Goal: Task Accomplishment & Management: Use online tool/utility

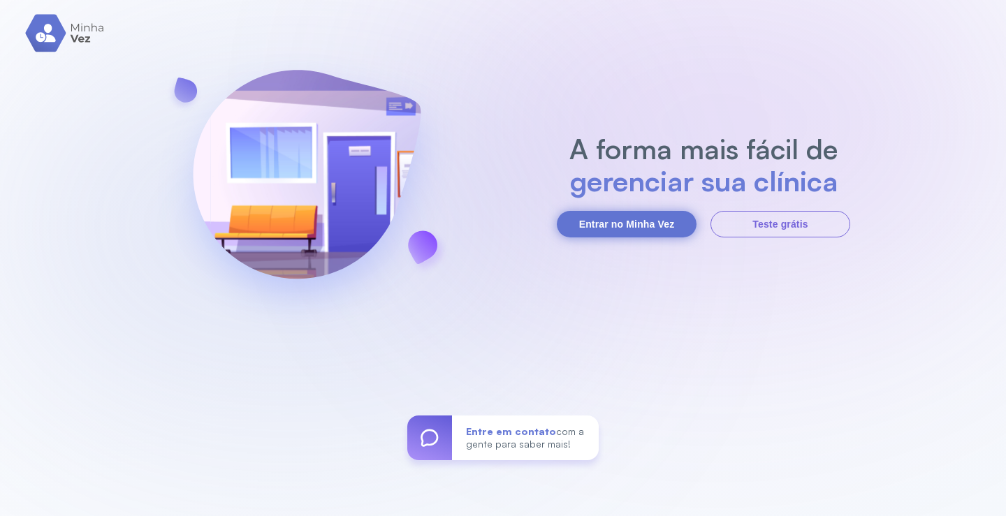
click at [635, 230] on button "Entrar no Minha Vez" at bounding box center [627, 224] width 140 height 27
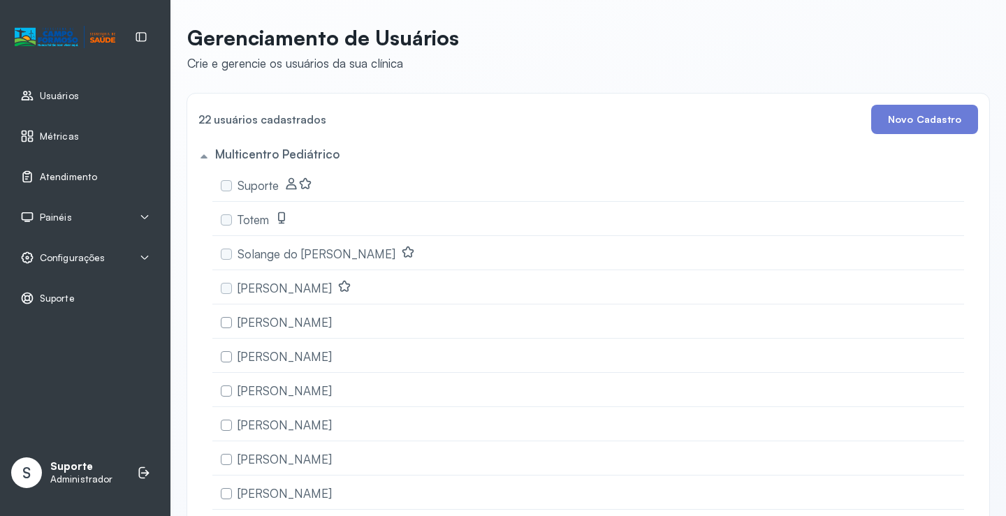
click at [76, 173] on span "Atendimento" at bounding box center [68, 177] width 57 height 12
click at [147, 213] on icon at bounding box center [144, 217] width 11 height 11
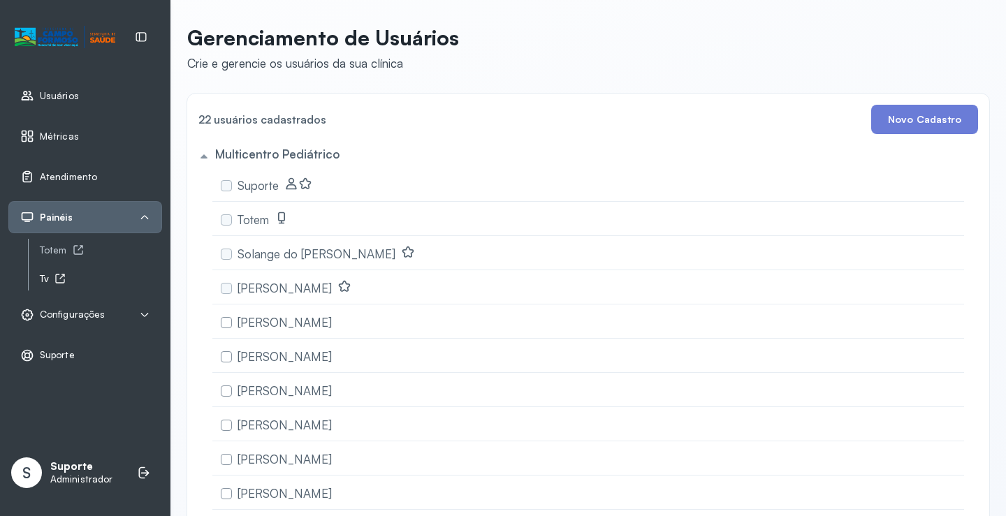
click at [57, 277] on icon at bounding box center [60, 278] width 11 height 11
click at [78, 182] on span "Atendimento" at bounding box center [68, 177] width 57 height 12
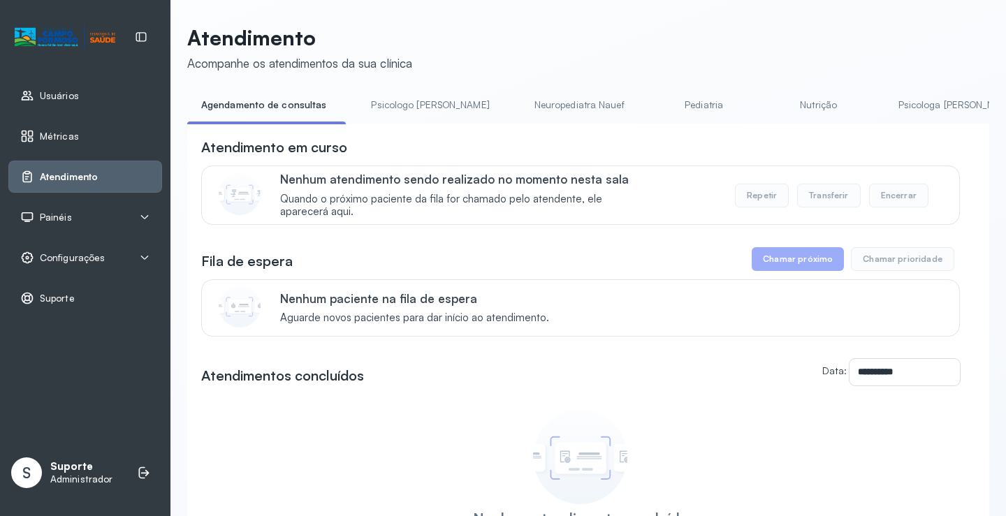
click at [55, 218] on span "Painéis" at bounding box center [56, 218] width 32 height 12
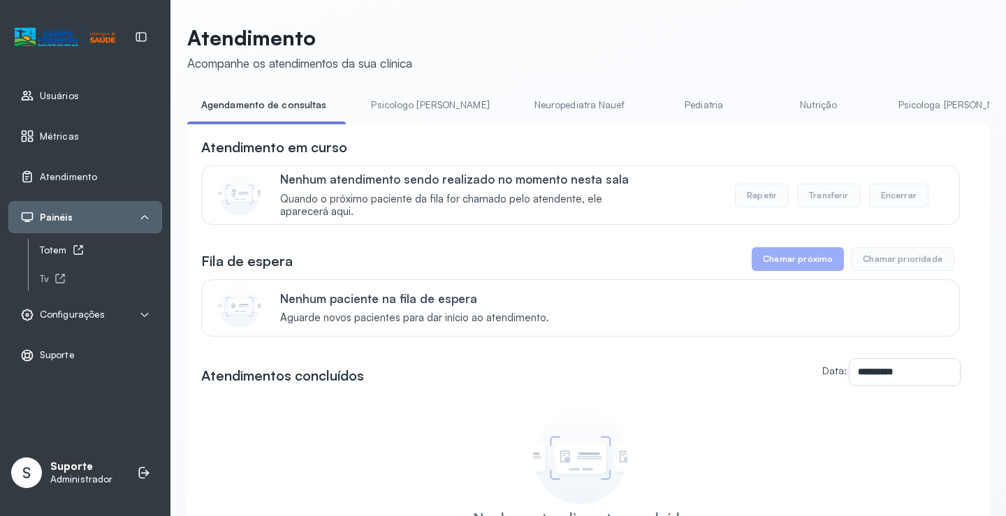
click at [66, 248] on div "Totem" at bounding box center [101, 251] width 122 height 12
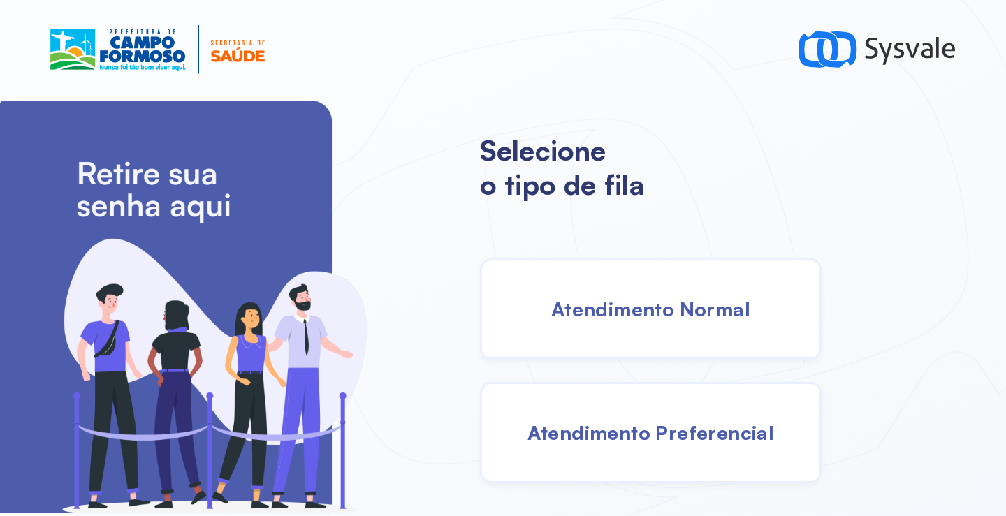
click at [581, 296] on div "Atendimento Normal" at bounding box center [651, 309] width 342 height 101
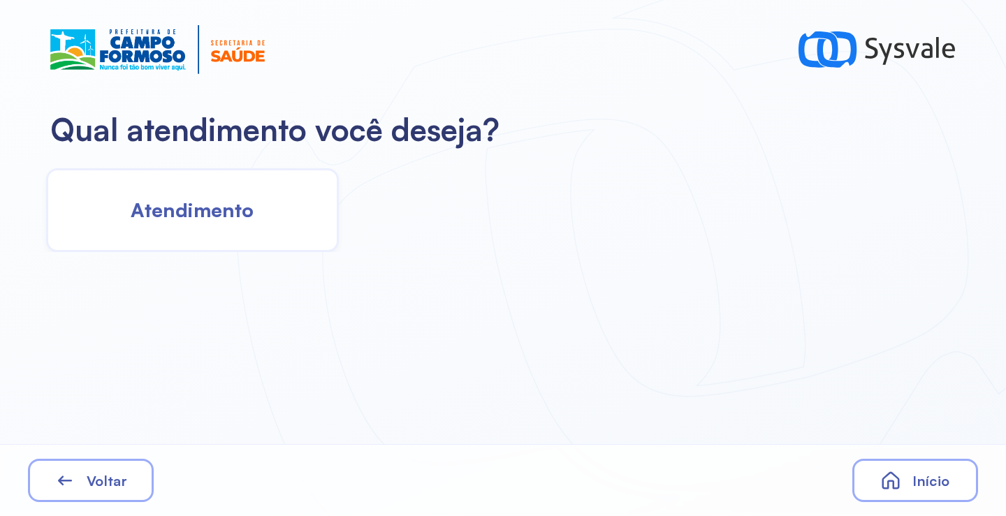
click at [233, 209] on span "Atendimento" at bounding box center [192, 210] width 123 height 24
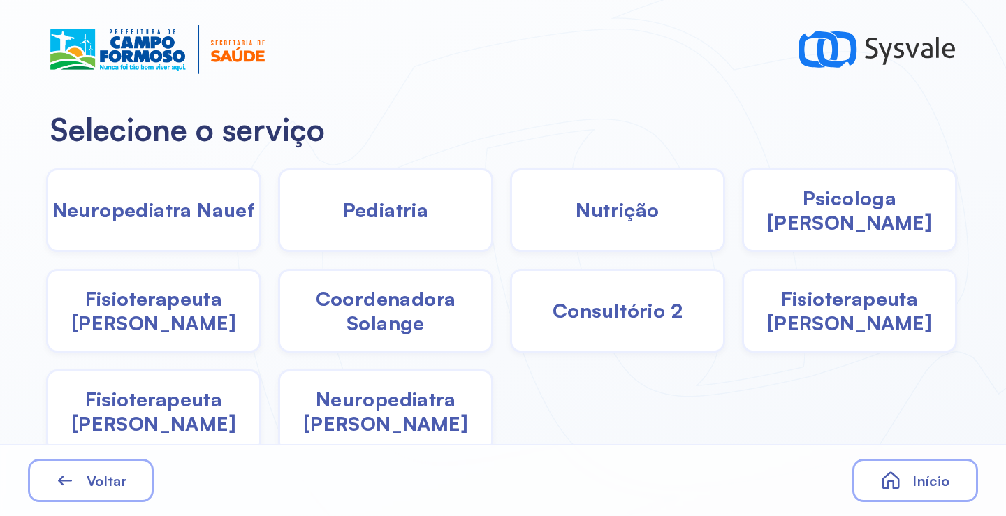
click at [847, 303] on span "Fisioterapeuta [PERSON_NAME]" at bounding box center [849, 311] width 211 height 49
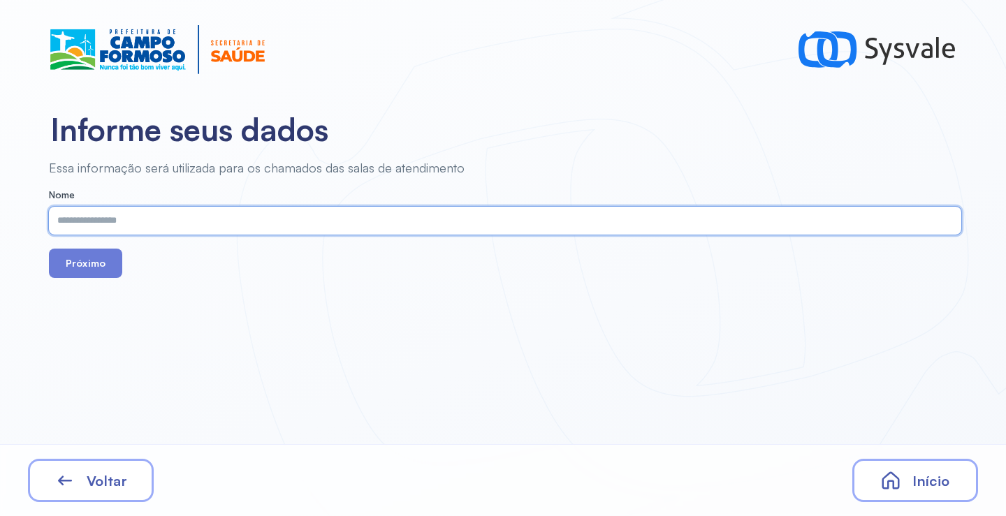
click at [251, 229] on input "text" at bounding box center [502, 221] width 907 height 28
type input "*"
click at [175, 223] on input "**********" at bounding box center [502, 221] width 907 height 28
type input "**********"
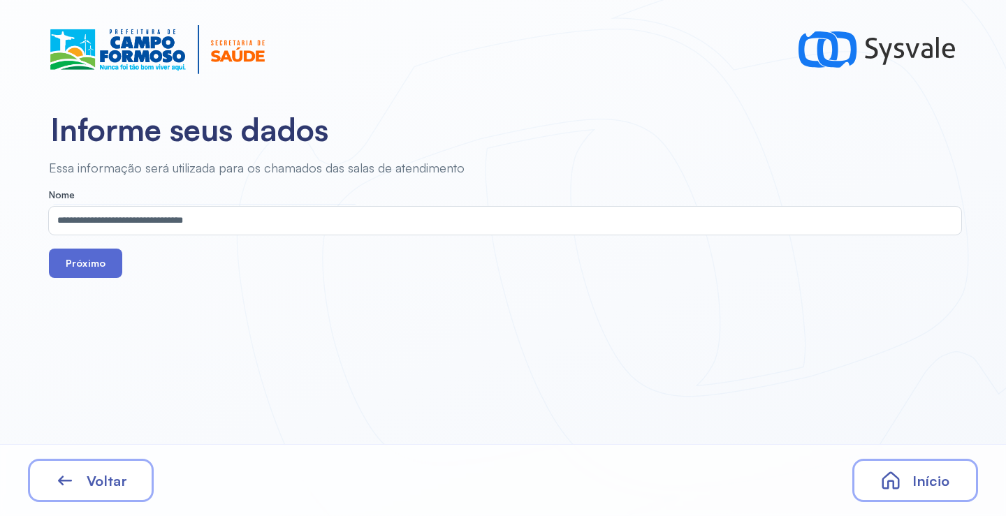
click at [88, 263] on button "Próximo" at bounding box center [85, 263] width 73 height 29
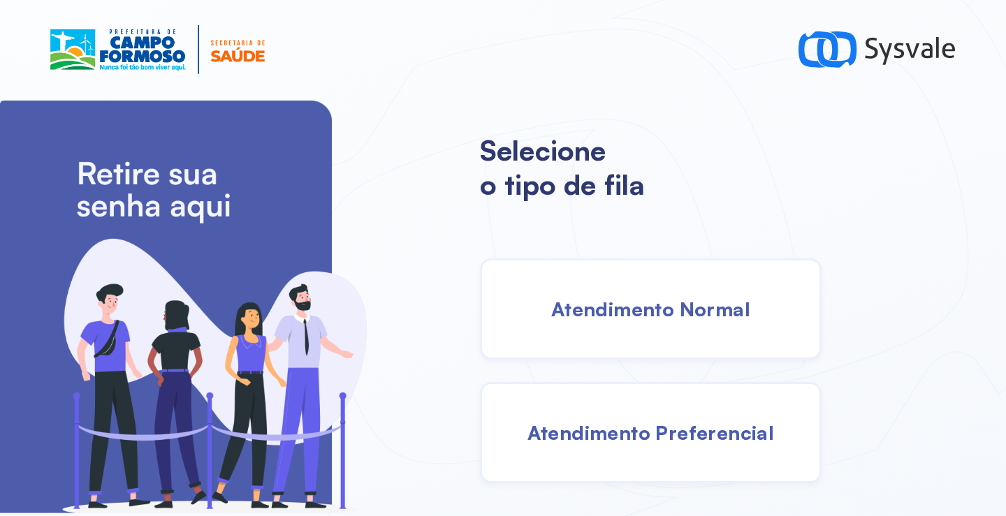
click at [564, 311] on span "Atendimento Normal" at bounding box center [650, 309] width 199 height 24
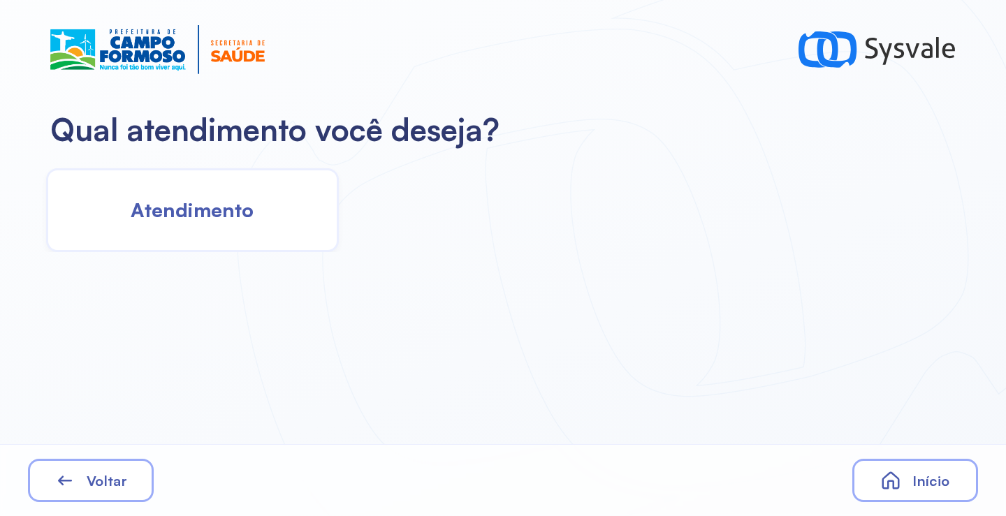
click at [127, 192] on div "Atendimento" at bounding box center [192, 210] width 293 height 84
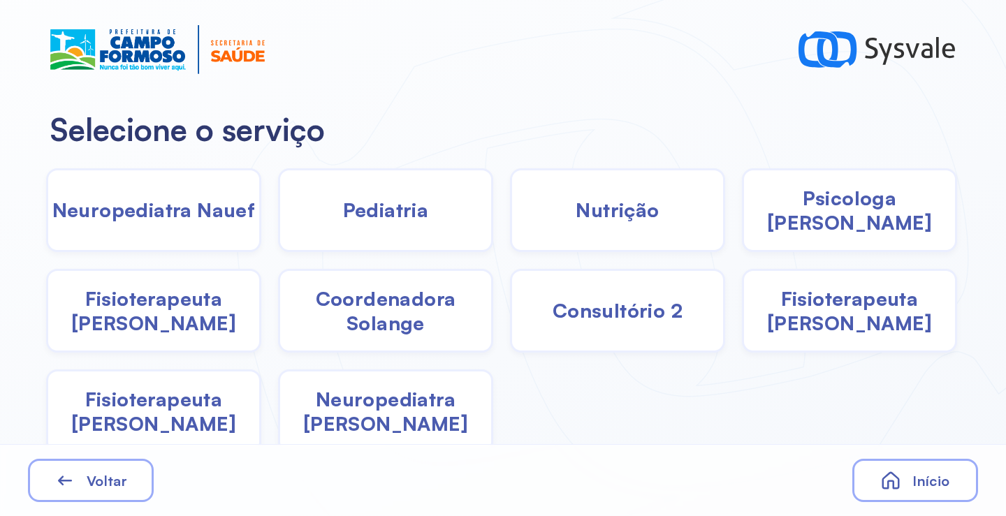
click at [630, 216] on span "Nutrição" at bounding box center [617, 210] width 83 height 24
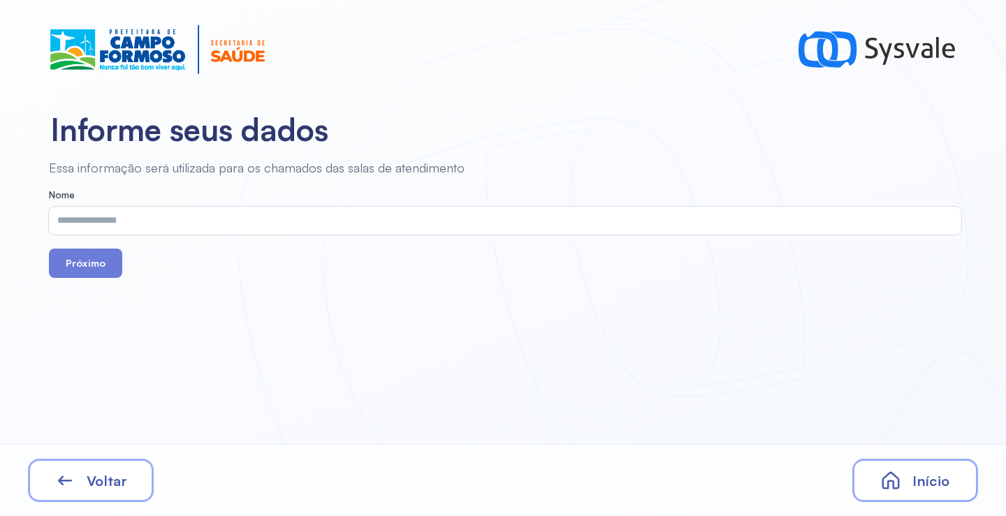
click at [233, 222] on input "text" at bounding box center [502, 221] width 907 height 28
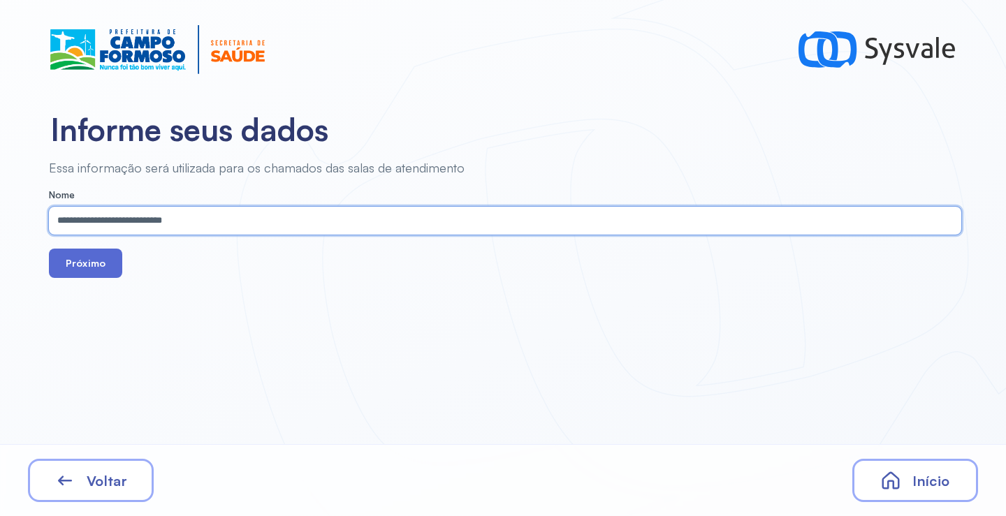
type input "**********"
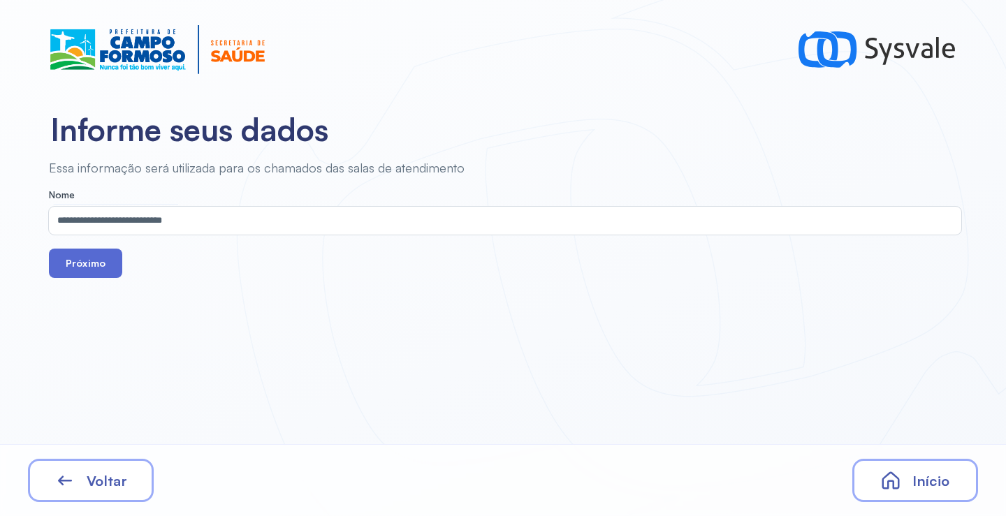
click at [103, 270] on button "Próximo" at bounding box center [85, 263] width 73 height 29
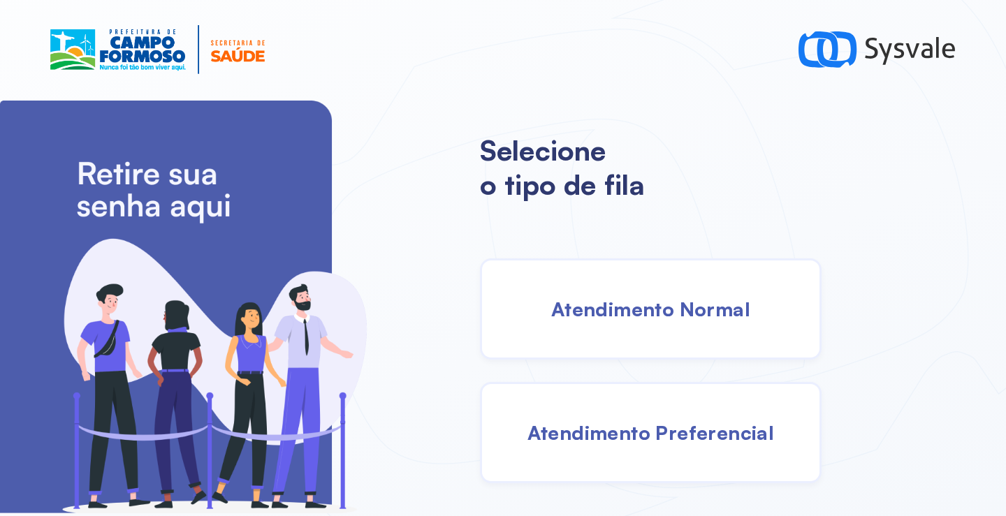
click at [609, 307] on span "Atendimento Normal" at bounding box center [650, 309] width 199 height 24
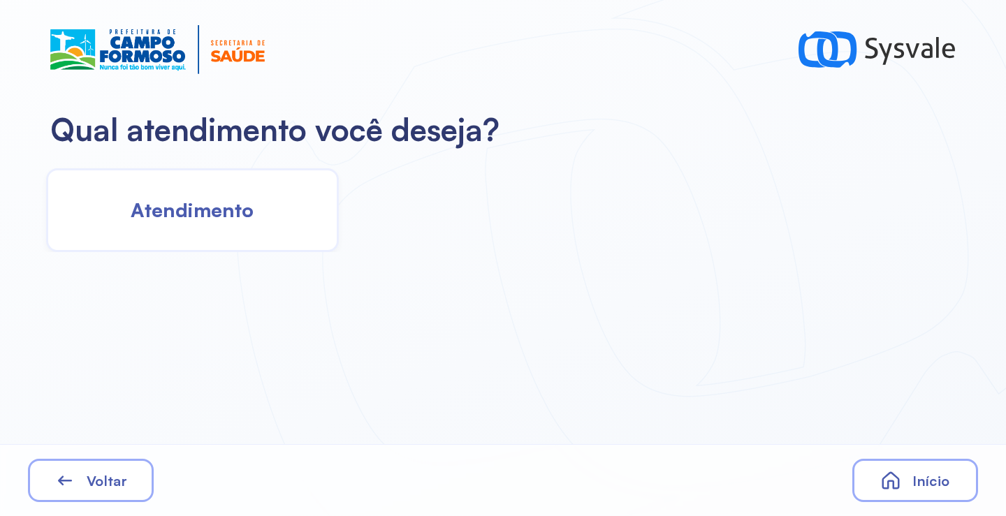
click at [236, 205] on span "Atendimento" at bounding box center [192, 210] width 123 height 24
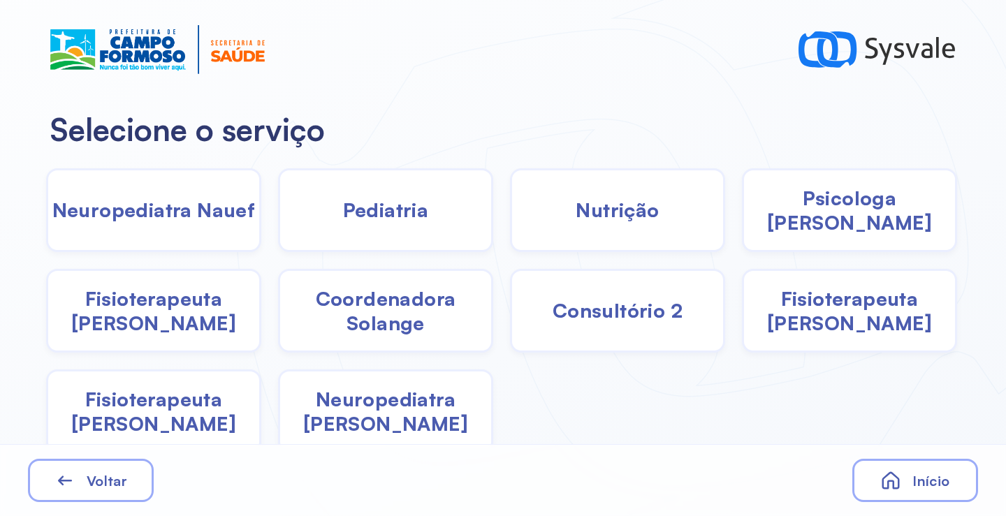
click at [133, 324] on span "Fisioterapeuta Janusia" at bounding box center [153, 311] width 211 height 49
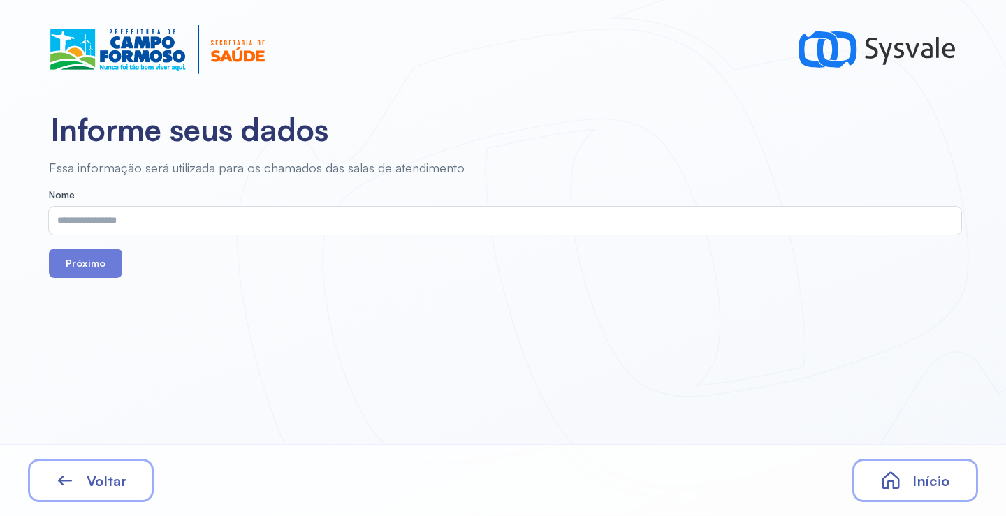
click at [136, 222] on input "text" at bounding box center [502, 221] width 907 height 28
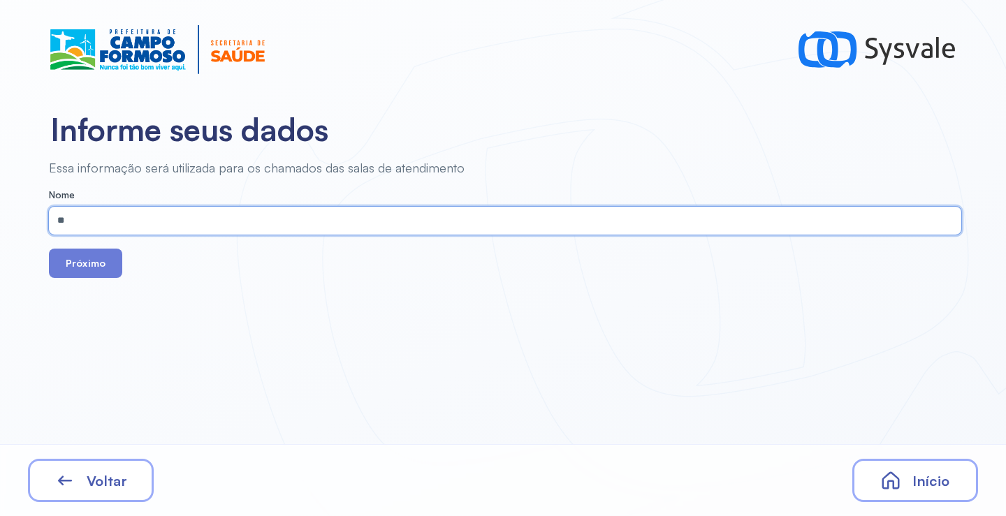
type input "*"
type input "*******"
drag, startPoint x: 97, startPoint y: 222, endPoint x: 41, endPoint y: 234, distance: 57.2
click at [41, 234] on div "Essa informação será utilizada para os chamados das salas de atendimento Nome *…" at bounding box center [502, 219] width 1004 height 118
click at [61, 221] on input "**********" at bounding box center [502, 221] width 907 height 28
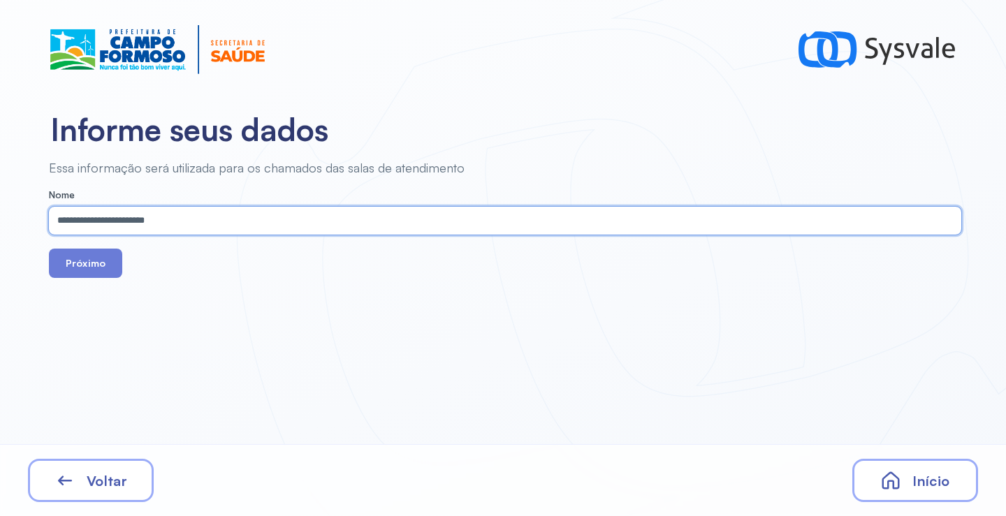
click at [99, 223] on input "**********" at bounding box center [502, 221] width 907 height 28
type input "**********"
click at [101, 265] on button "Próximo" at bounding box center [85, 263] width 73 height 29
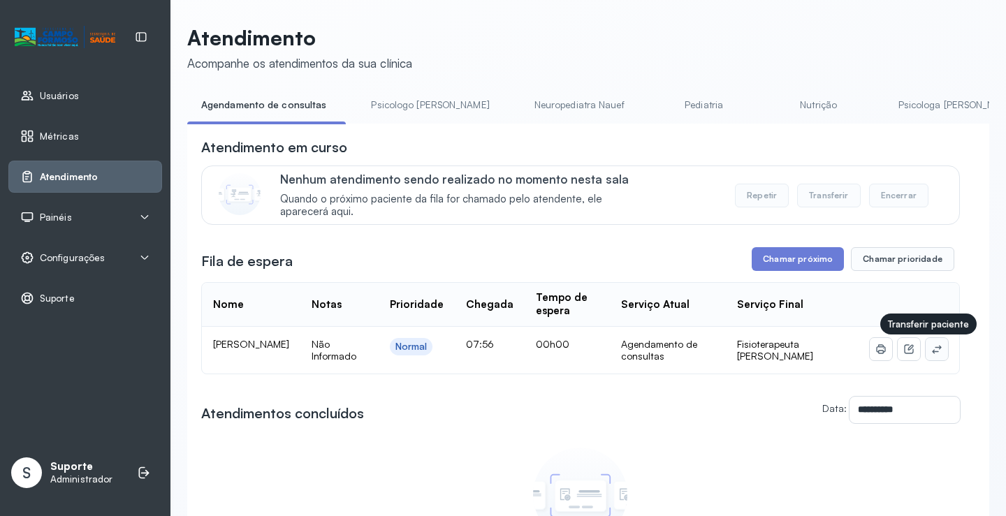
click at [932, 355] on icon at bounding box center [937, 349] width 11 height 11
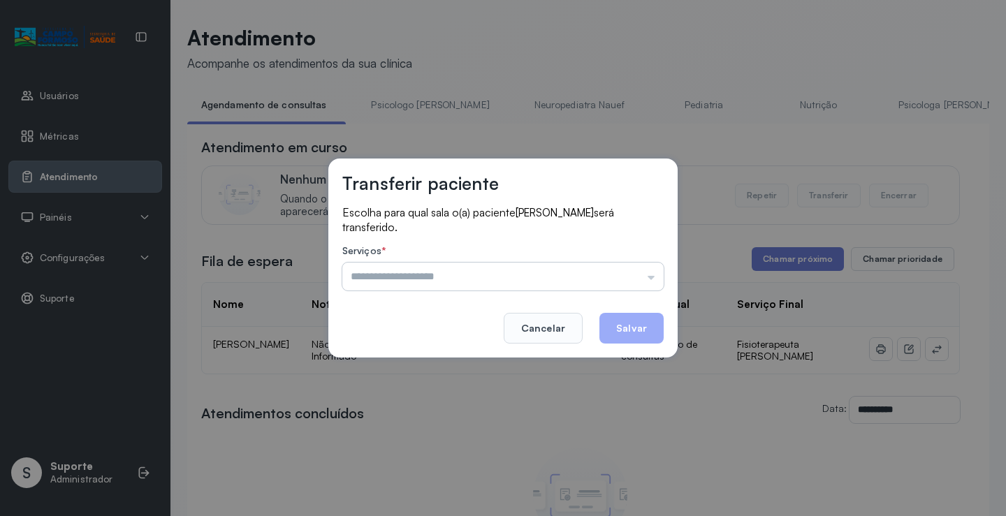
click at [419, 273] on input "text" at bounding box center [502, 277] width 321 height 28
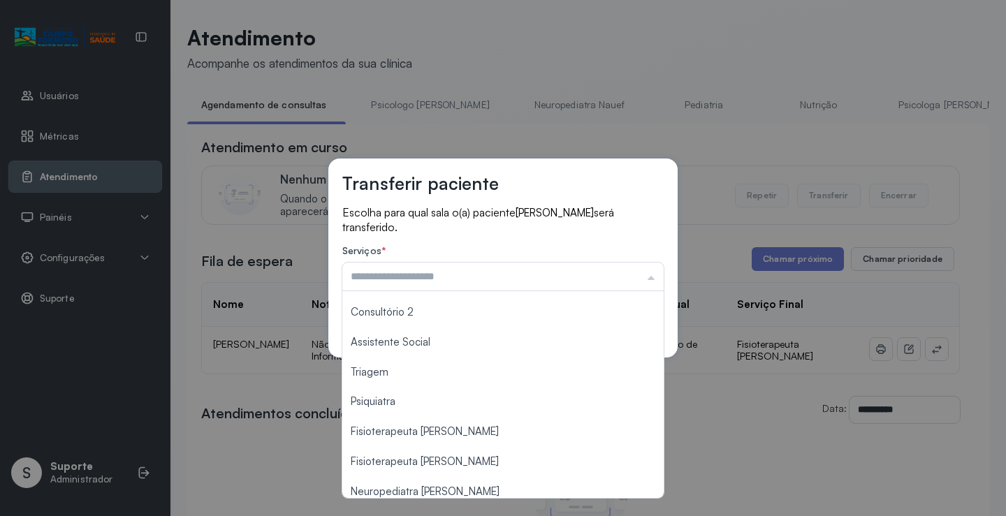
scroll to position [210, 0]
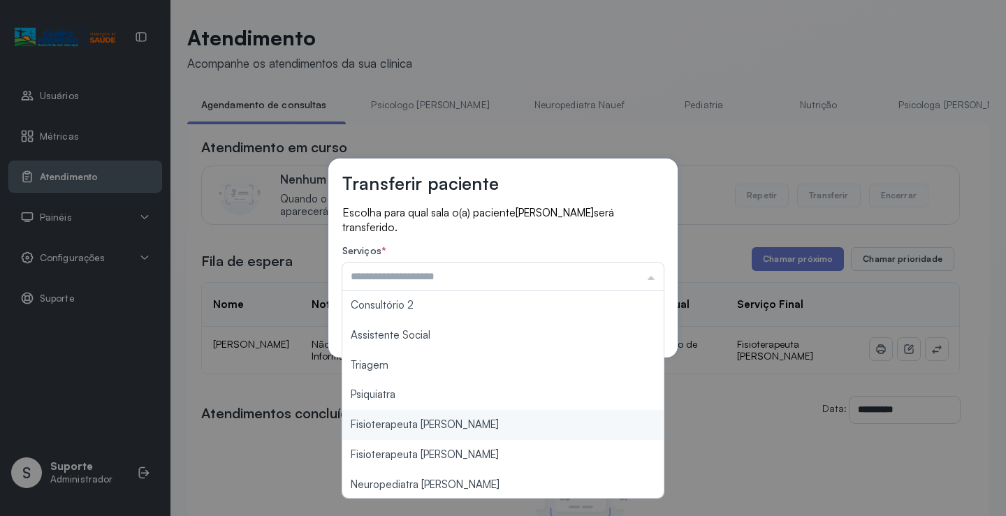
type input "**********"
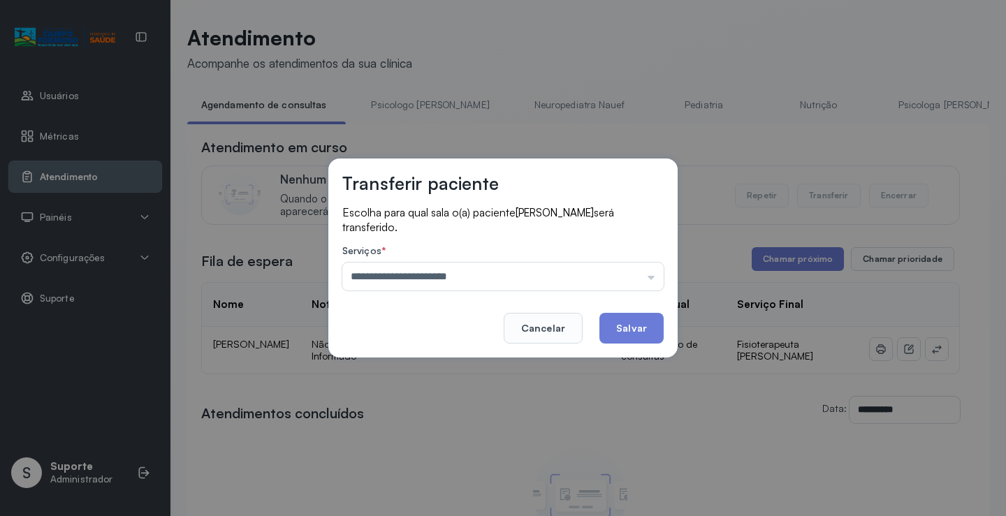
click at [438, 427] on div "**********" at bounding box center [503, 258] width 1006 height 516
click at [625, 327] on button "Salvar" at bounding box center [632, 328] width 64 height 31
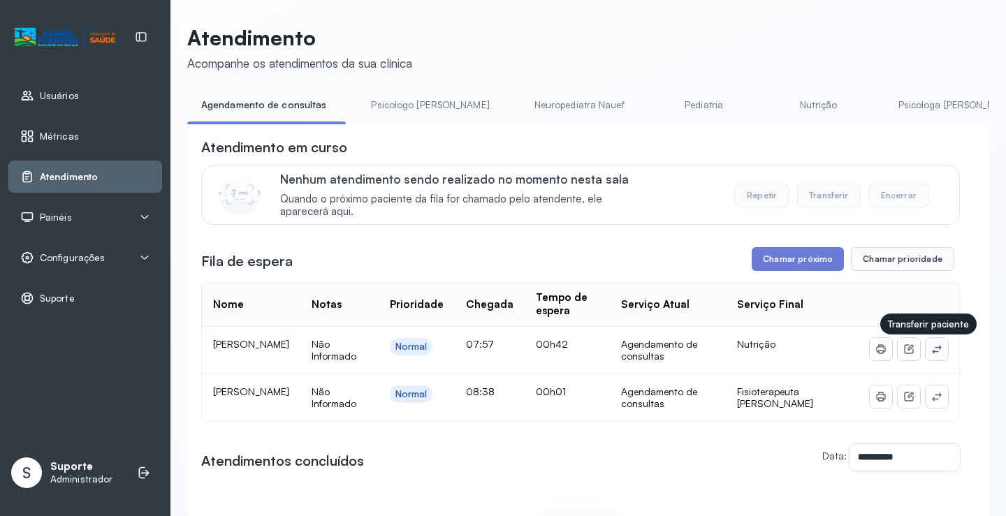
click at [932, 350] on icon at bounding box center [937, 349] width 11 height 11
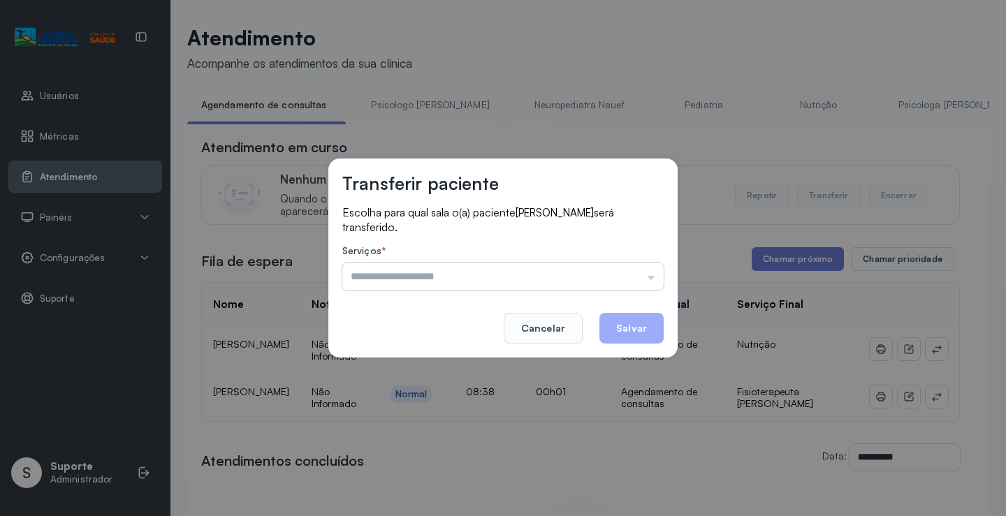
click at [510, 277] on input "text" at bounding box center [502, 277] width 321 height 28
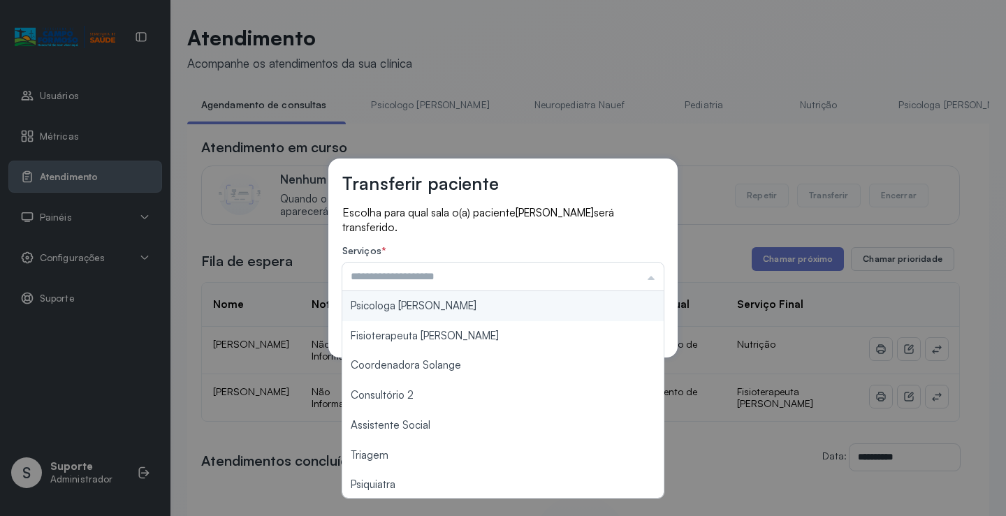
scroll to position [140, 0]
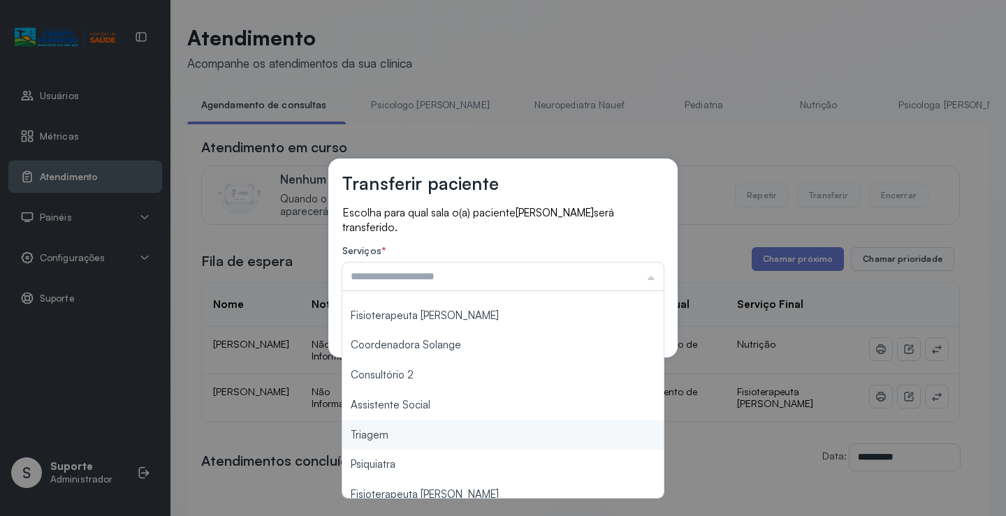
type input "*******"
click at [394, 433] on div "Transferir paciente Escolha para qual sala o(a) paciente Bernardo Chaves da Sil…" at bounding box center [503, 258] width 1006 height 516
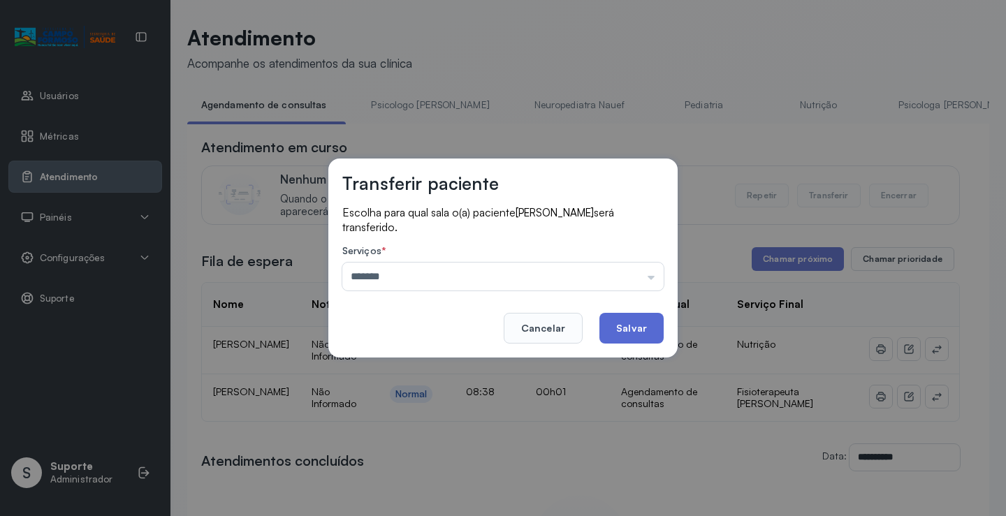
click at [635, 329] on button "Salvar" at bounding box center [632, 328] width 64 height 31
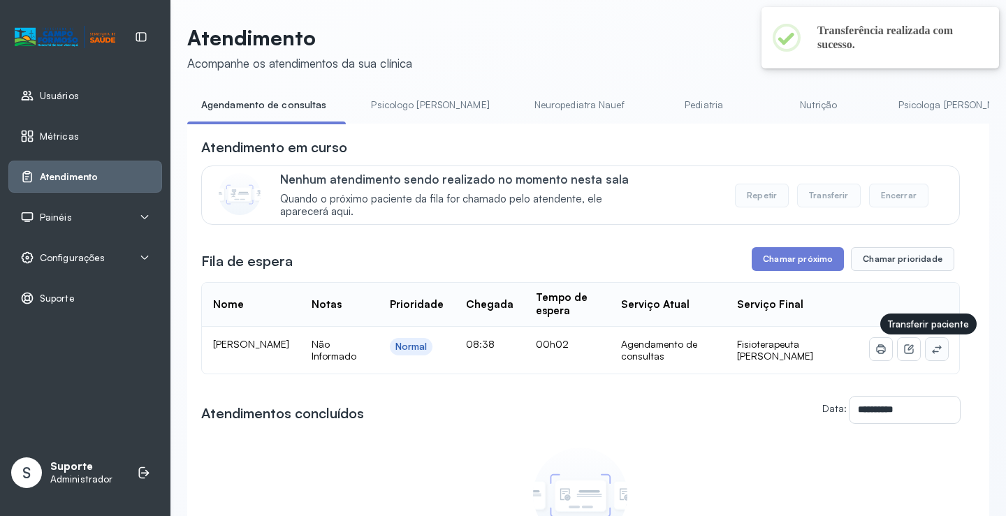
click at [932, 351] on icon at bounding box center [936, 349] width 9 height 8
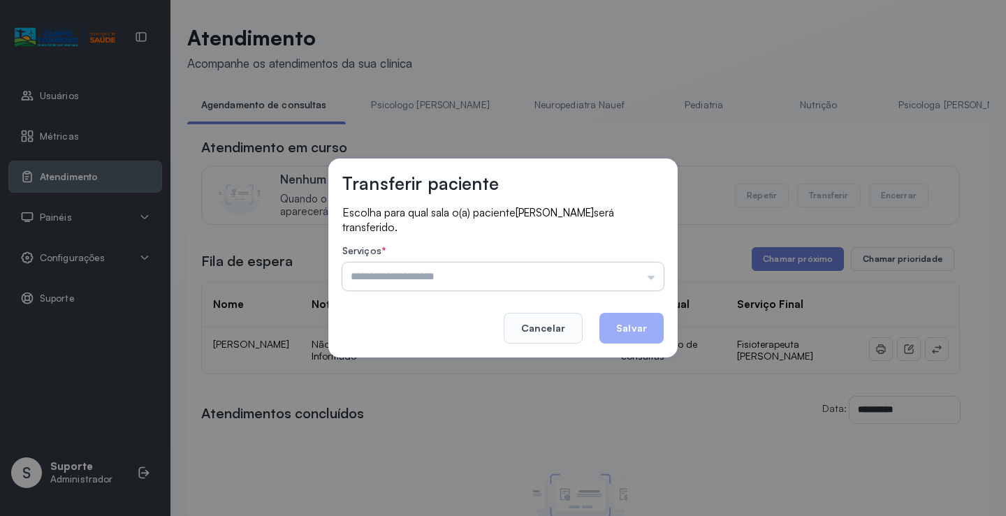
click at [486, 281] on input "text" at bounding box center [502, 277] width 321 height 28
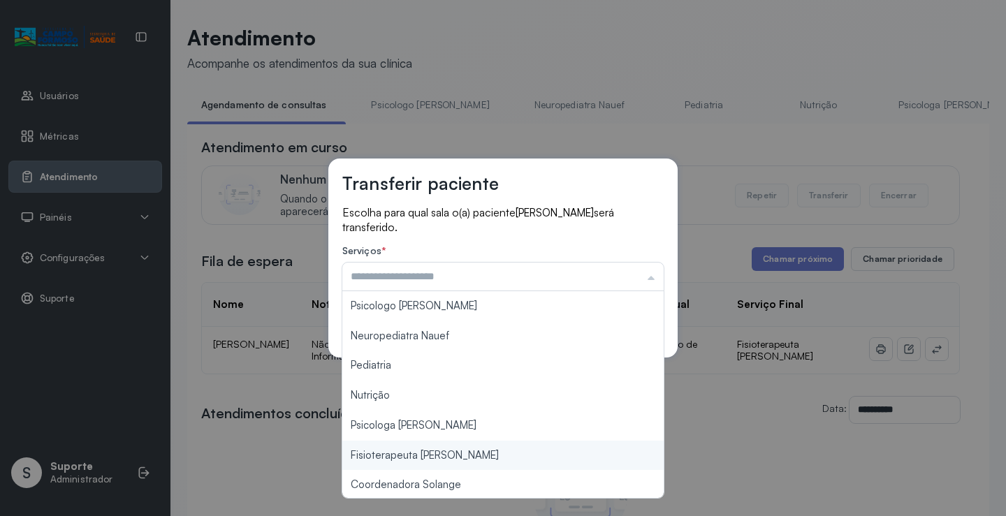
type input "**********"
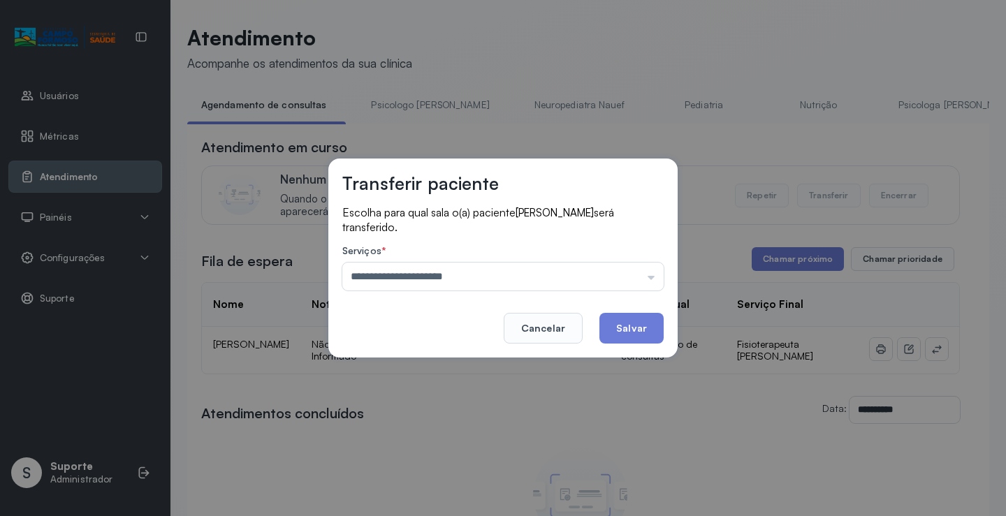
click at [450, 454] on div "**********" at bounding box center [503, 258] width 1006 height 516
click at [644, 326] on button "Salvar" at bounding box center [632, 328] width 64 height 31
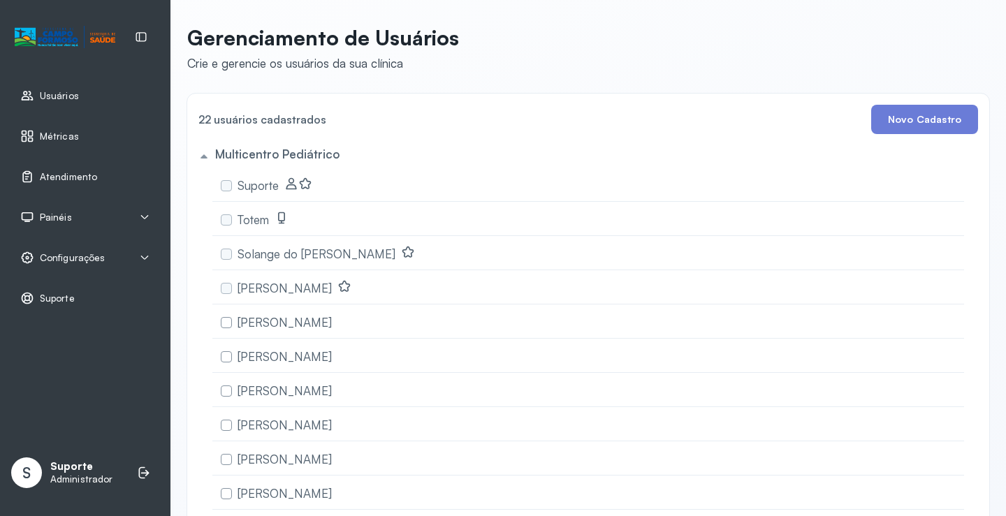
click at [64, 221] on span "Painéis" at bounding box center [56, 218] width 32 height 12
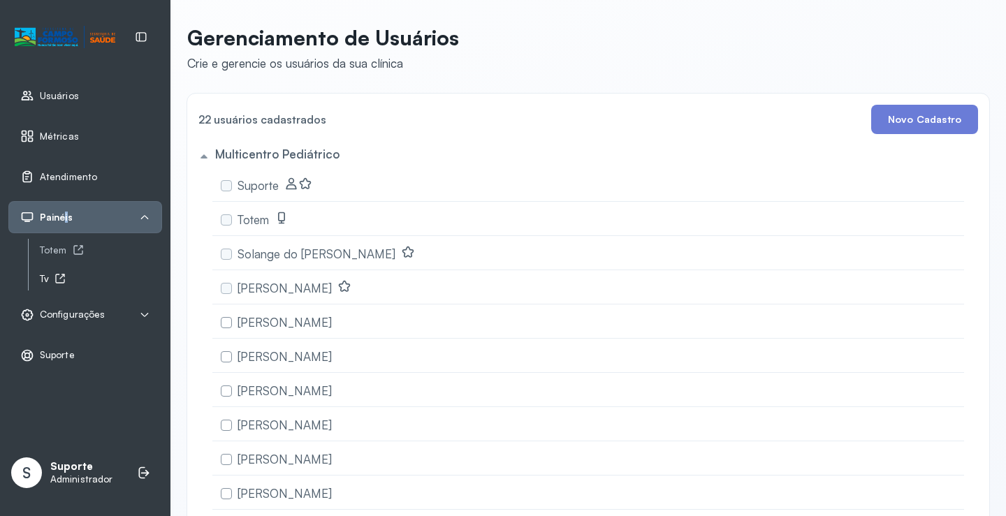
click at [59, 277] on icon at bounding box center [60, 278] width 11 height 11
click at [59, 314] on span "Configurações" at bounding box center [72, 315] width 65 height 12
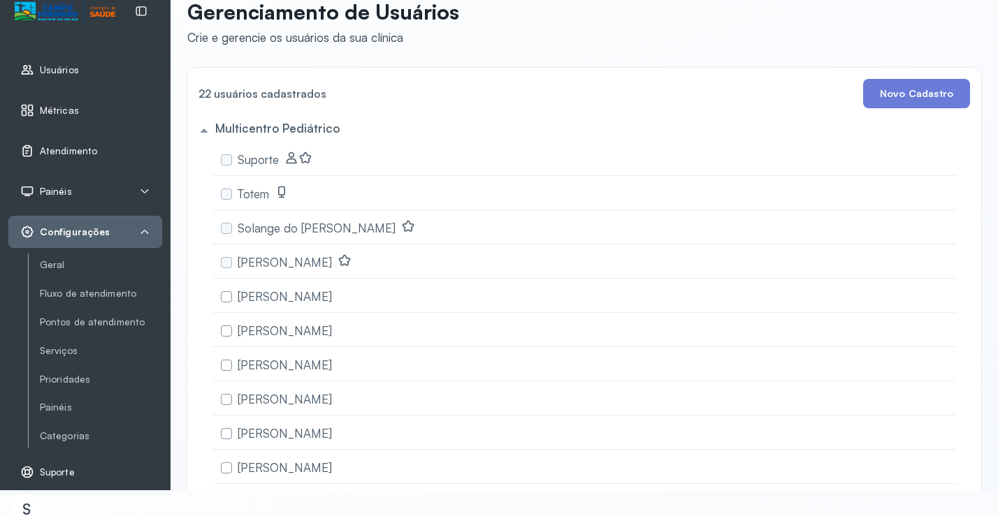
scroll to position [40, 0]
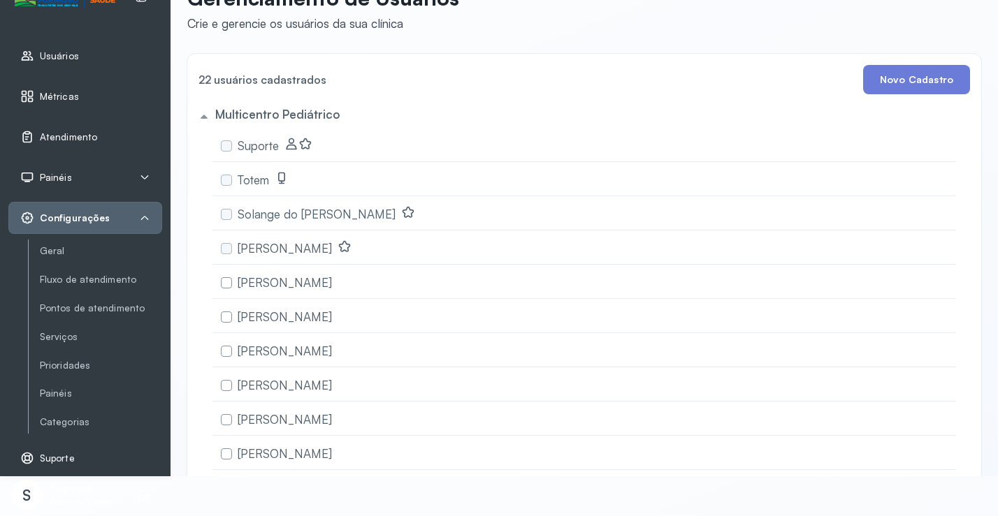
click at [68, 177] on span "Painéis" at bounding box center [56, 178] width 32 height 12
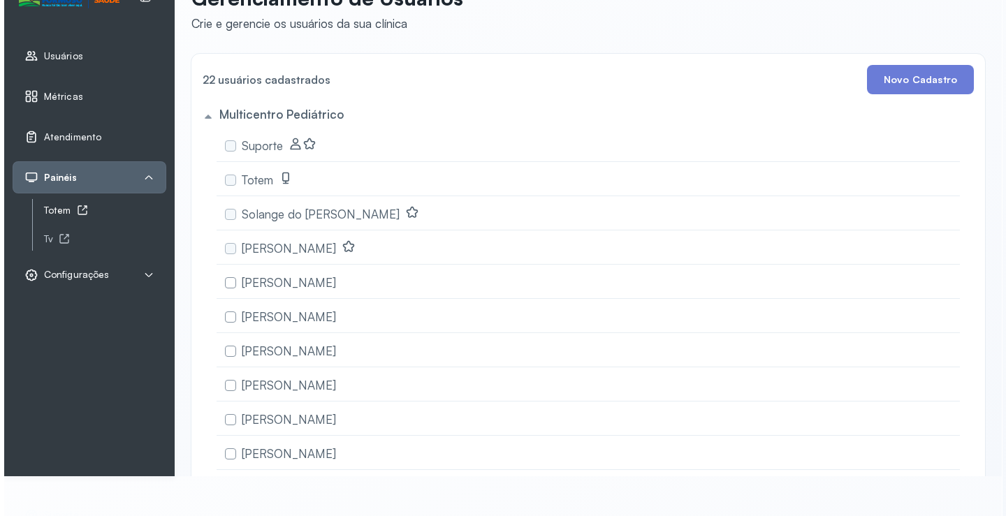
scroll to position [0, 0]
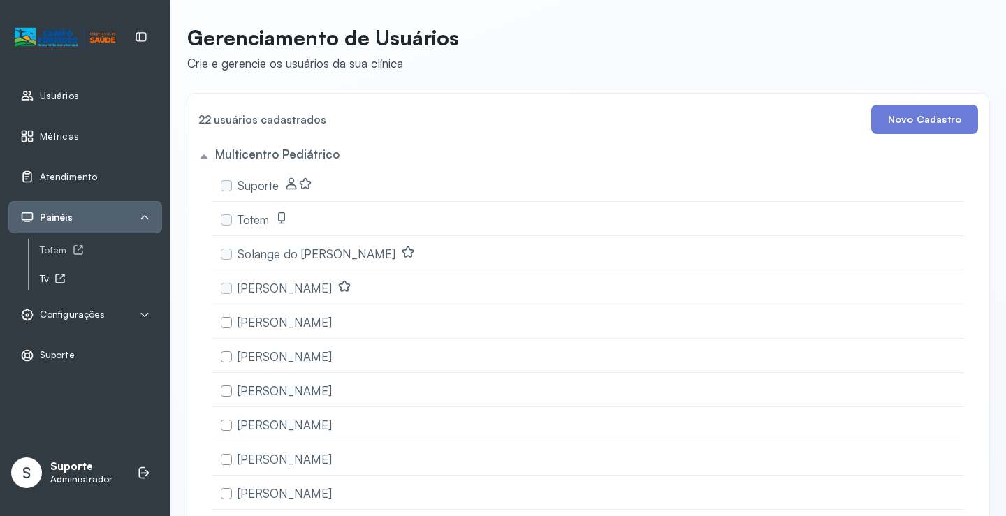
click at [55, 281] on icon at bounding box center [60, 278] width 11 height 11
click at [59, 280] on icon at bounding box center [60, 278] width 11 height 11
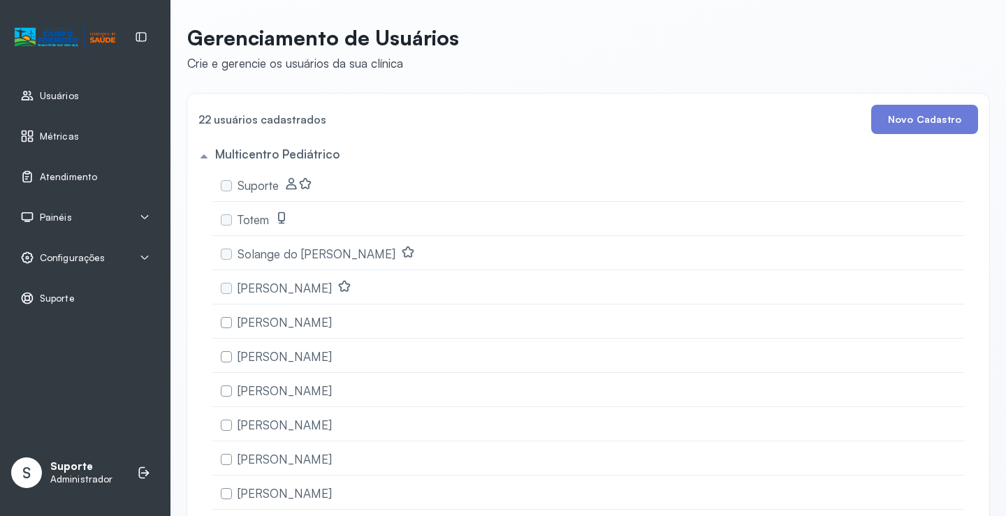
click at [143, 215] on icon at bounding box center [144, 217] width 11 height 11
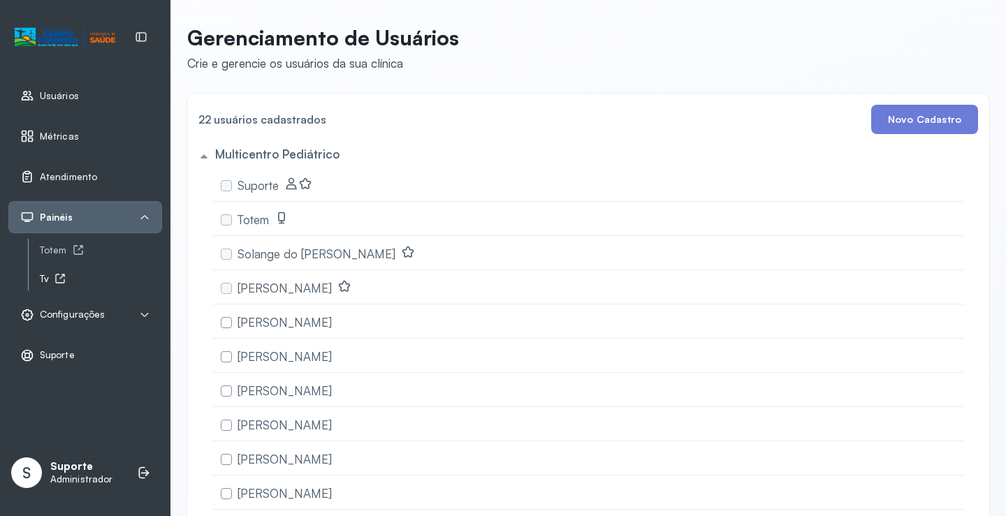
click at [60, 278] on icon at bounding box center [60, 278] width 11 height 11
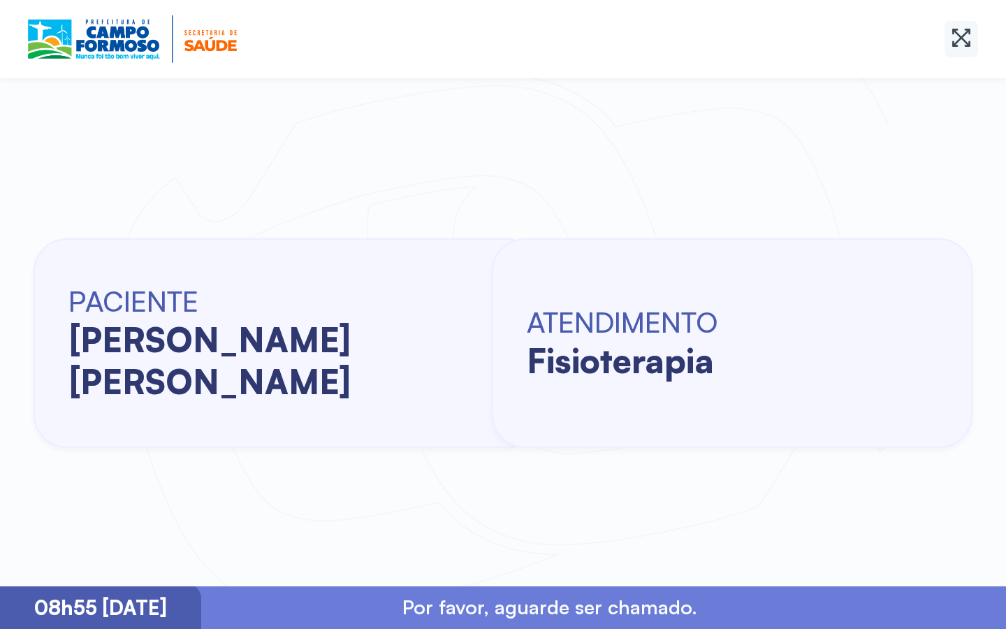
click at [955, 32] on icon at bounding box center [962, 38] width 18 height 18
drag, startPoint x: 679, startPoint y: 131, endPoint x: 614, endPoint y: 164, distance: 72.5
click at [616, 165] on div "PACIENTE [PERSON_NAME] [PERSON_NAME] ATENDIMENTO fisioterapia" at bounding box center [503, 344] width 1006 height 486
click at [612, 164] on div "PACIENTE [PERSON_NAME] [PERSON_NAME] ATENDIMENTO fisioterapia" at bounding box center [503, 344] width 1006 height 486
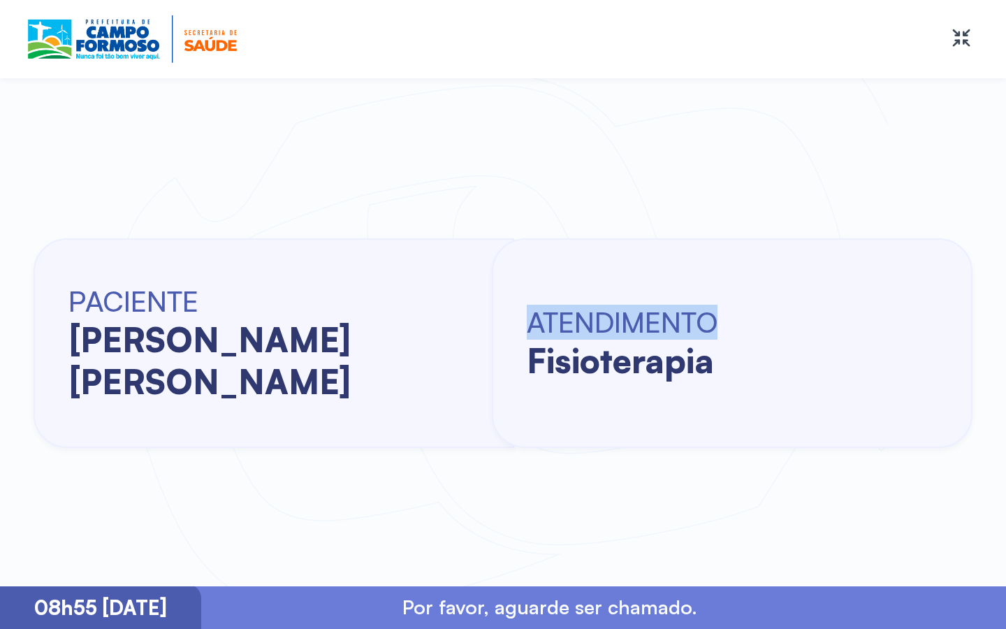
drag, startPoint x: 848, startPoint y: 153, endPoint x: 911, endPoint y: 72, distance: 102.6
click at [848, 152] on div "PACIENTE [PERSON_NAME] [PERSON_NAME] ATENDIMENTO fisioterapia" at bounding box center [503, 344] width 1006 height 486
click at [967, 34] on icon at bounding box center [961, 38] width 22 height 22
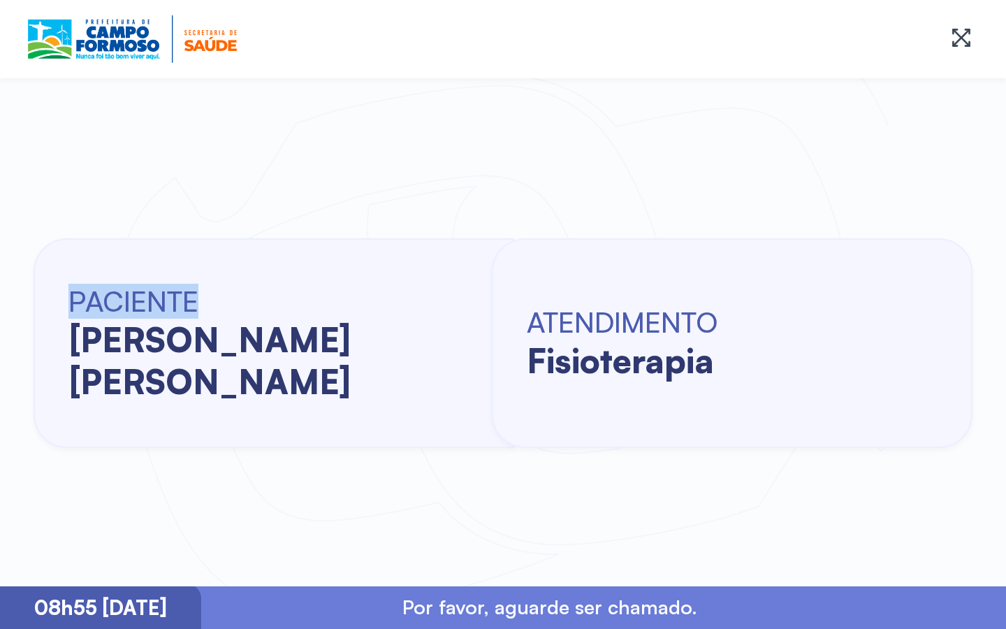
click at [967, 34] on icon at bounding box center [961, 38] width 22 height 22
click at [962, 37] on icon at bounding box center [961, 38] width 22 height 22
drag, startPoint x: 630, startPoint y: 129, endPoint x: 920, endPoint y: 71, distance: 295.8
click at [688, 120] on div "PACIENTE [PERSON_NAME] [PERSON_NAME] ATENDIMENTO fisioterapia" at bounding box center [503, 344] width 1006 height 486
click at [974, 10] on div at bounding box center [503, 39] width 1006 height 78
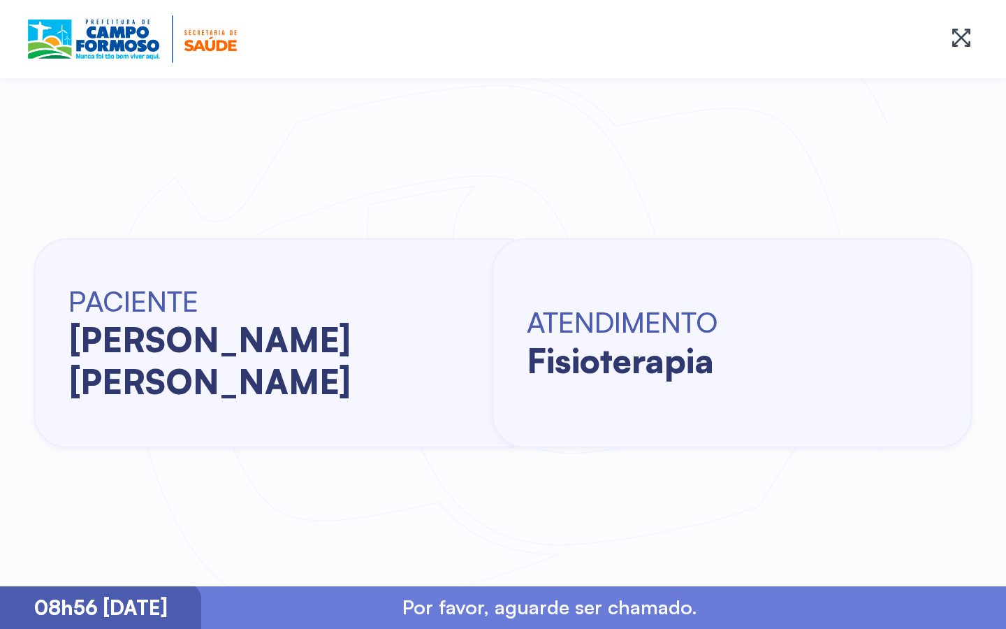
drag, startPoint x: 578, startPoint y: 449, endPoint x: 411, endPoint y: 223, distance: 281.4
click at [413, 223] on div "PACIENTE ruan da silva nascimento ATENDIMENTO fisioterapia" at bounding box center [503, 344] width 1006 height 486
click at [336, 268] on div "PACIENTE ruan da silva nascimento" at bounding box center [274, 343] width 481 height 210
click at [956, 31] on icon at bounding box center [961, 38] width 22 height 22
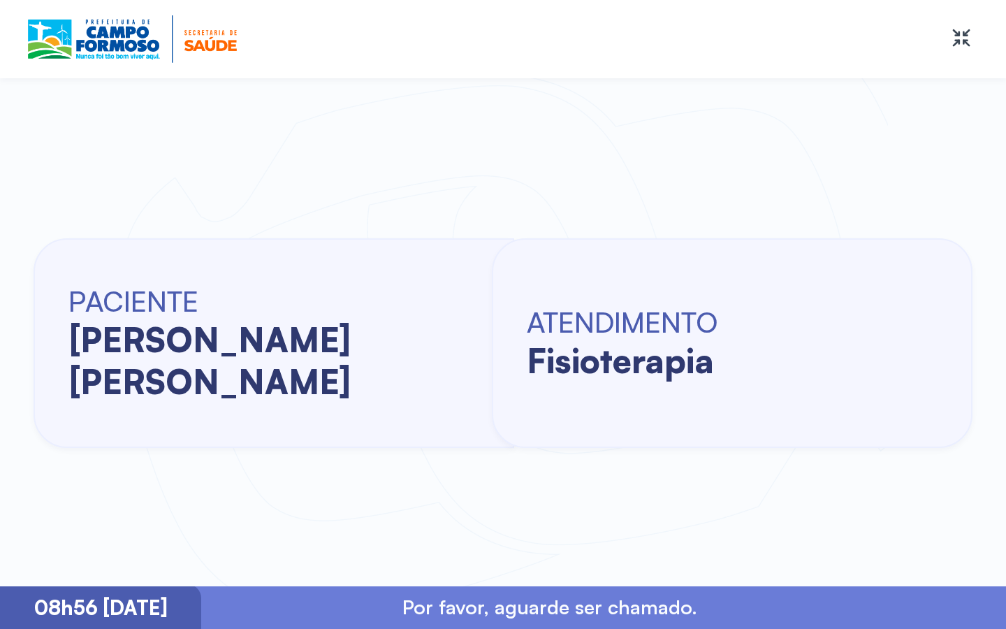
click at [150, 516] on div "PACIENTE ruan da silva nascimento ATENDIMENTO fisioterapia" at bounding box center [503, 344] width 1006 height 486
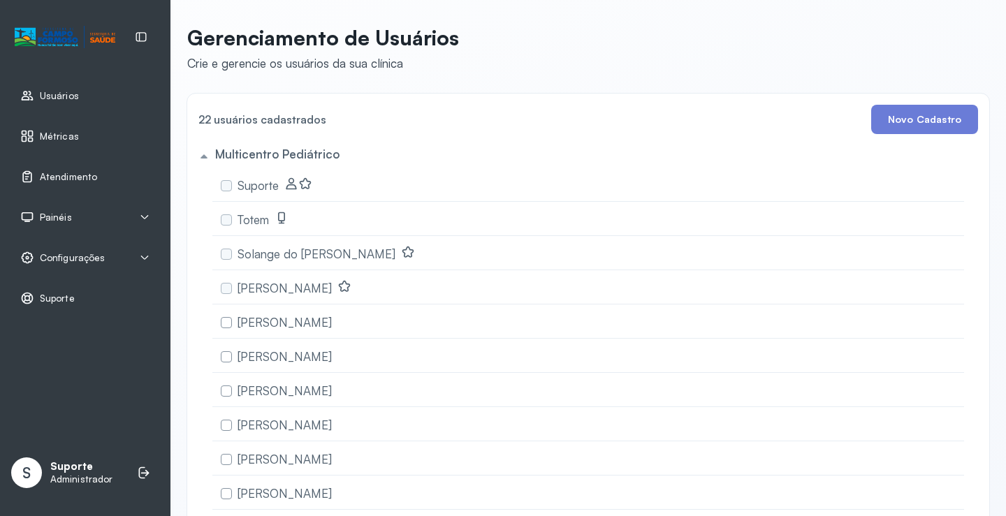
click at [145, 215] on icon at bounding box center [144, 217] width 11 height 11
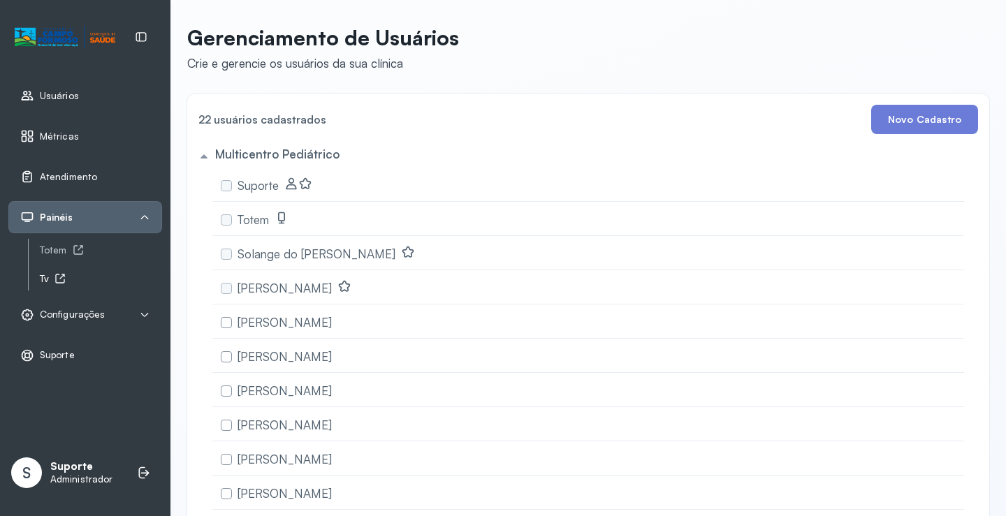
click at [56, 278] on icon at bounding box center [60, 278] width 11 height 11
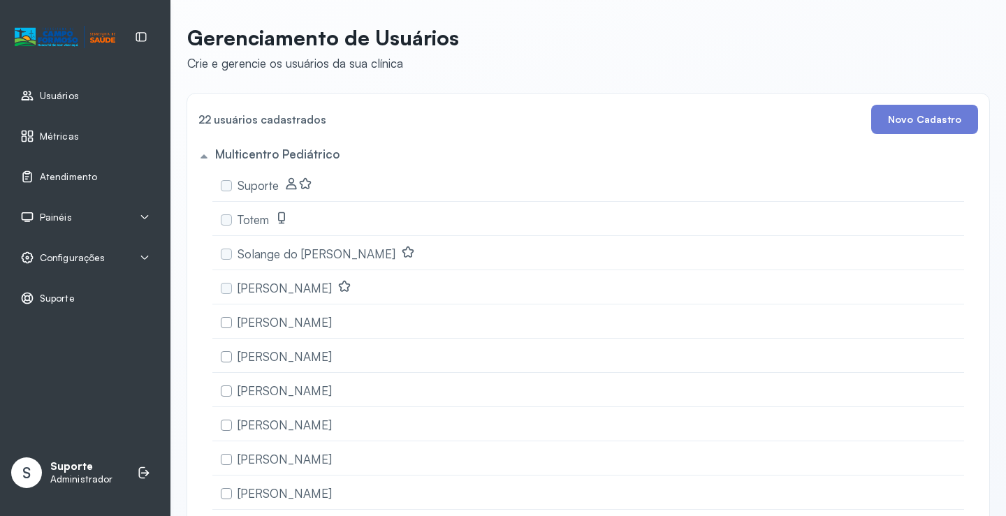
click at [145, 215] on icon at bounding box center [144, 217] width 11 height 11
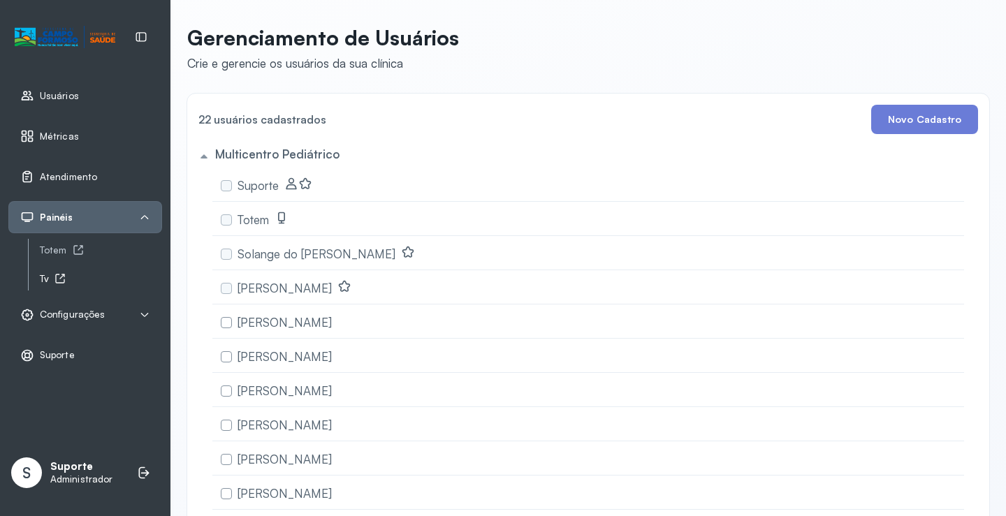
click at [53, 277] on div "Tv" at bounding box center [101, 279] width 122 height 12
click at [55, 279] on icon at bounding box center [60, 278] width 11 height 11
click at [145, 312] on icon at bounding box center [144, 315] width 11 height 11
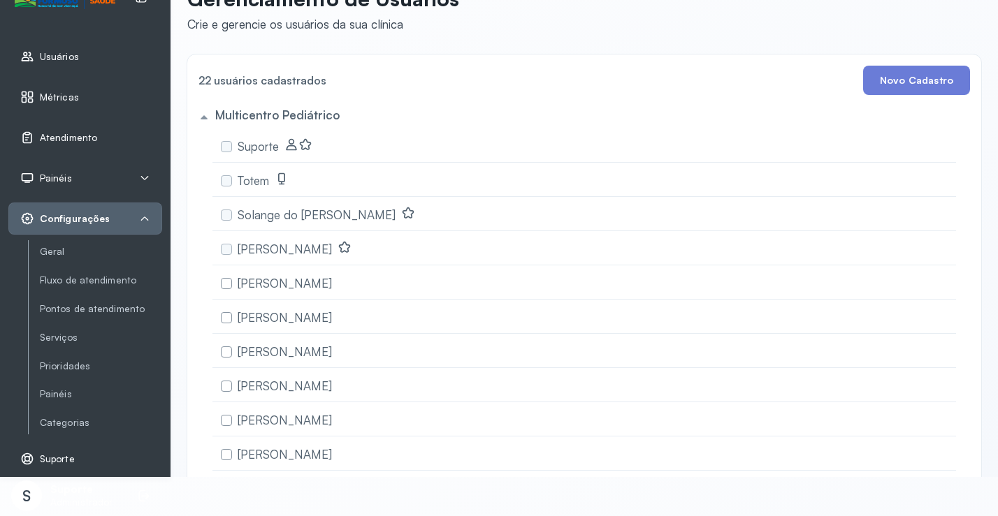
scroll to position [40, 0]
click at [65, 391] on link "Painéis" at bounding box center [101, 394] width 122 height 12
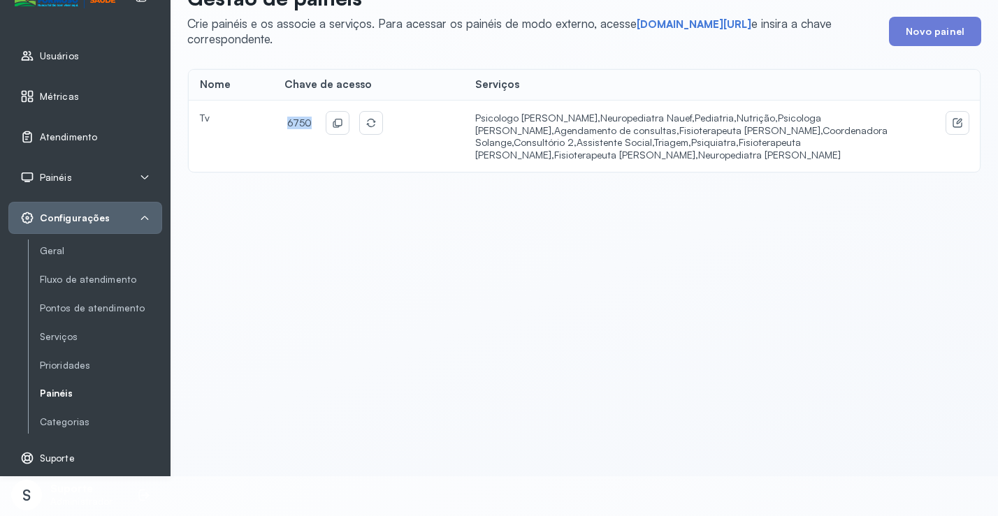
drag, startPoint x: 306, startPoint y: 120, endPoint x: 280, endPoint y: 120, distance: 25.9
click at [280, 120] on td "6750" at bounding box center [368, 136] width 191 height 71
copy span "6750"
click at [702, 29] on link "short.sysvale.com/tv" at bounding box center [694, 24] width 115 height 14
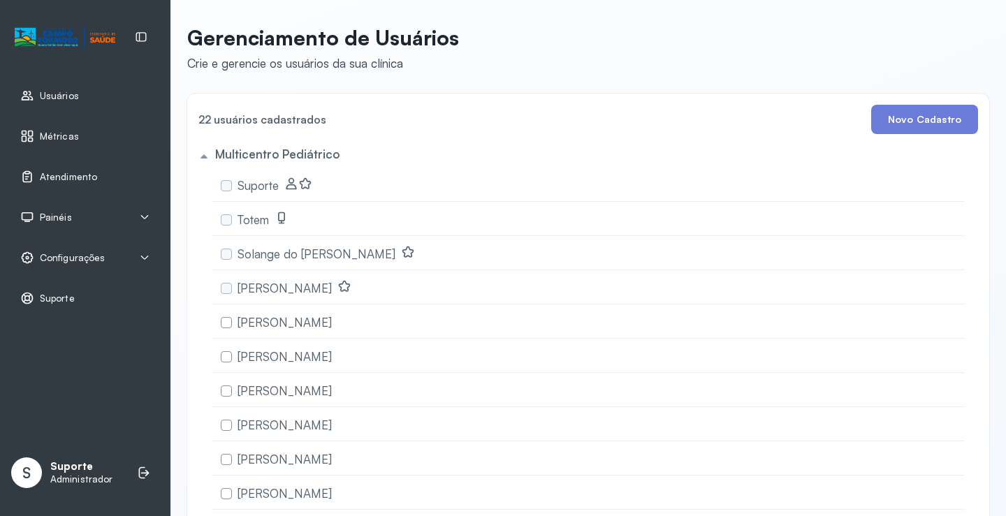
click at [143, 211] on div "Painéis" at bounding box center [85, 217] width 130 height 14
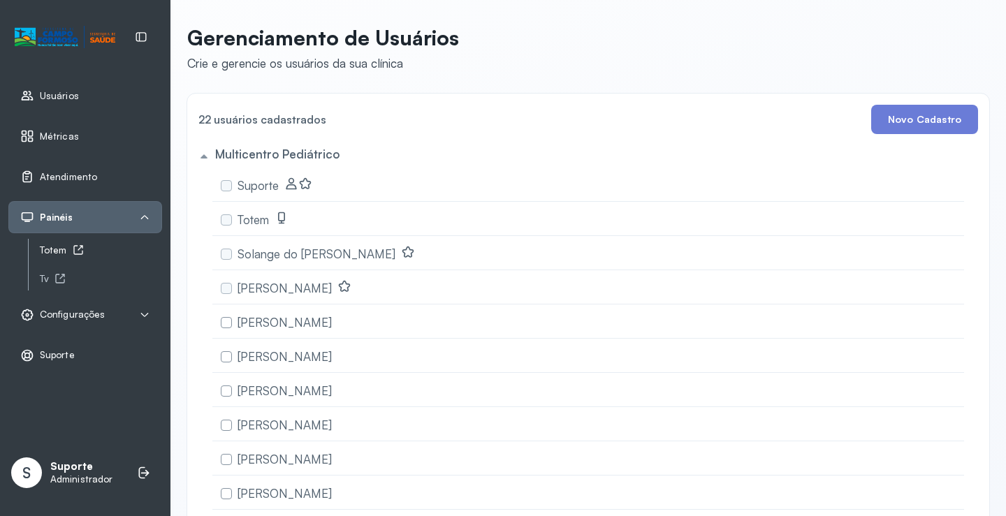
click at [65, 248] on div "Totem" at bounding box center [101, 251] width 122 height 12
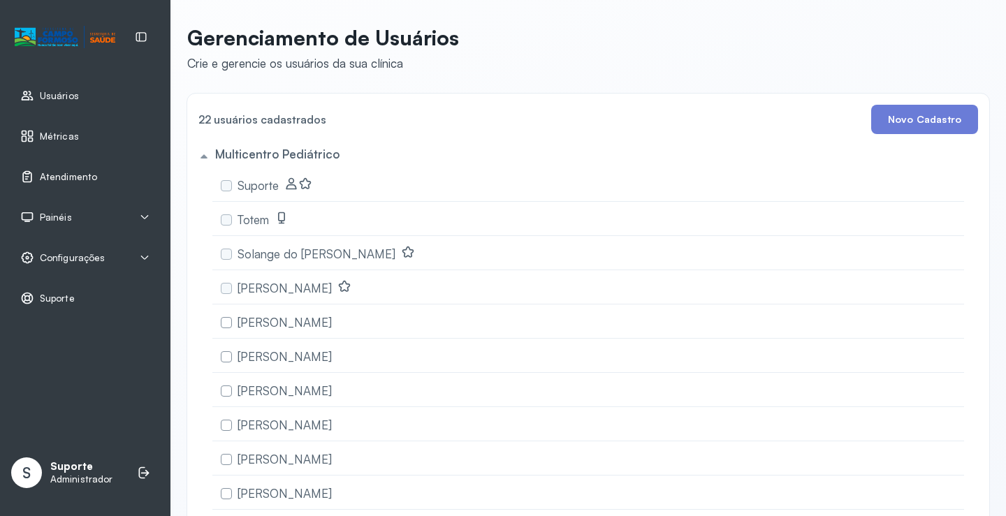
click at [64, 175] on span "Atendimento" at bounding box center [68, 177] width 57 height 12
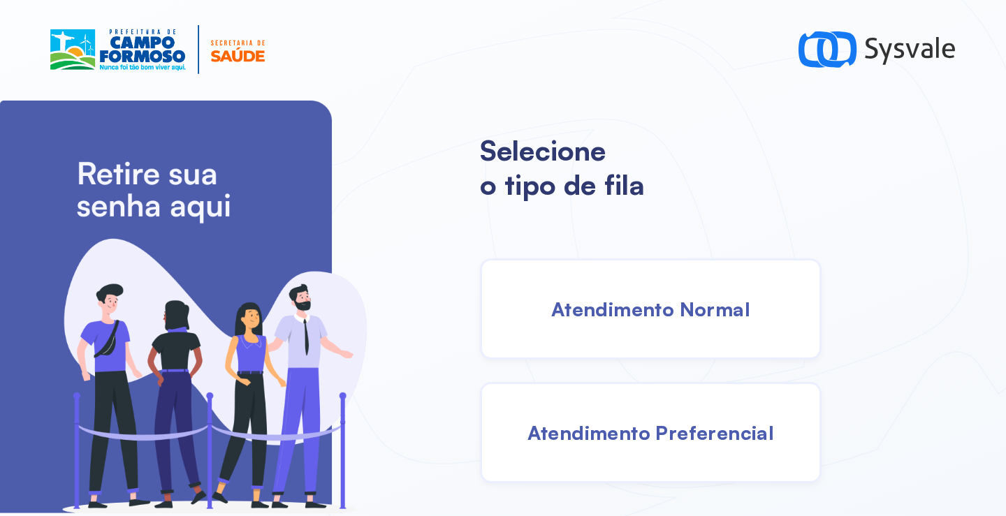
click at [559, 288] on div "Atendimento Normal" at bounding box center [651, 309] width 342 height 101
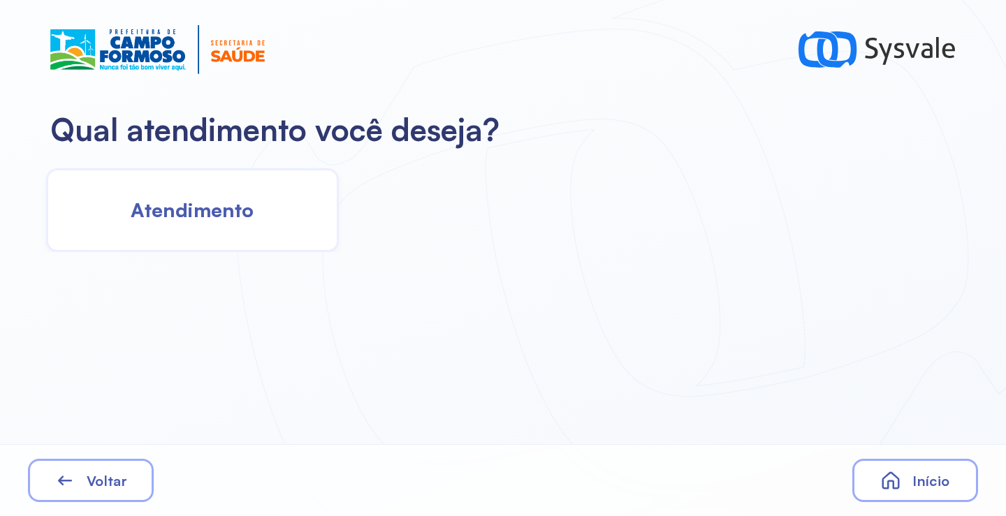
click at [177, 219] on span "Atendimento" at bounding box center [192, 210] width 123 height 24
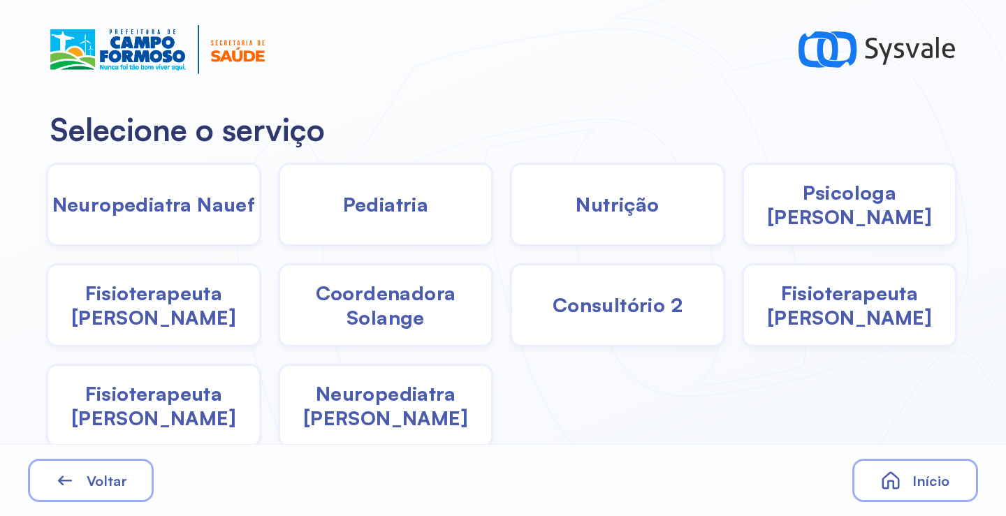
scroll to position [7, 0]
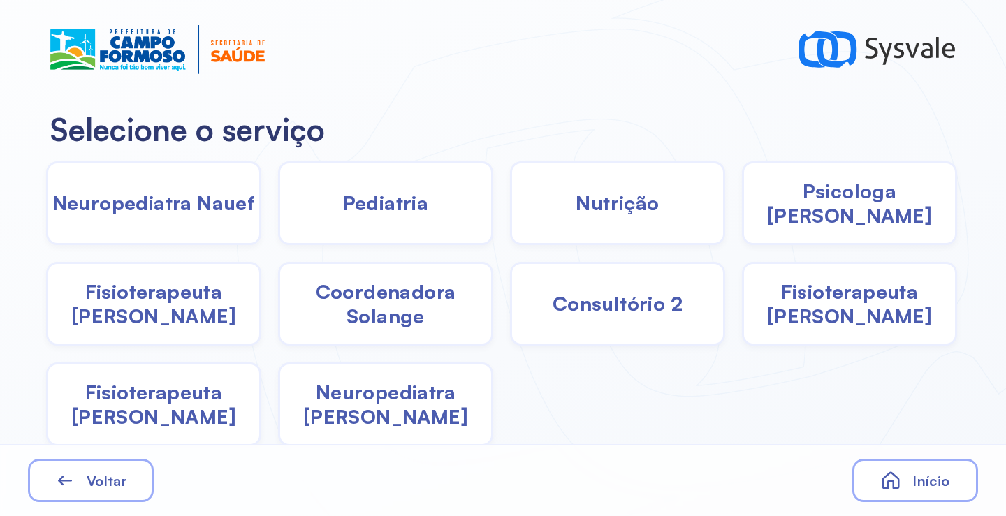
click at [576, 206] on span "Nutrição" at bounding box center [617, 203] width 83 height 24
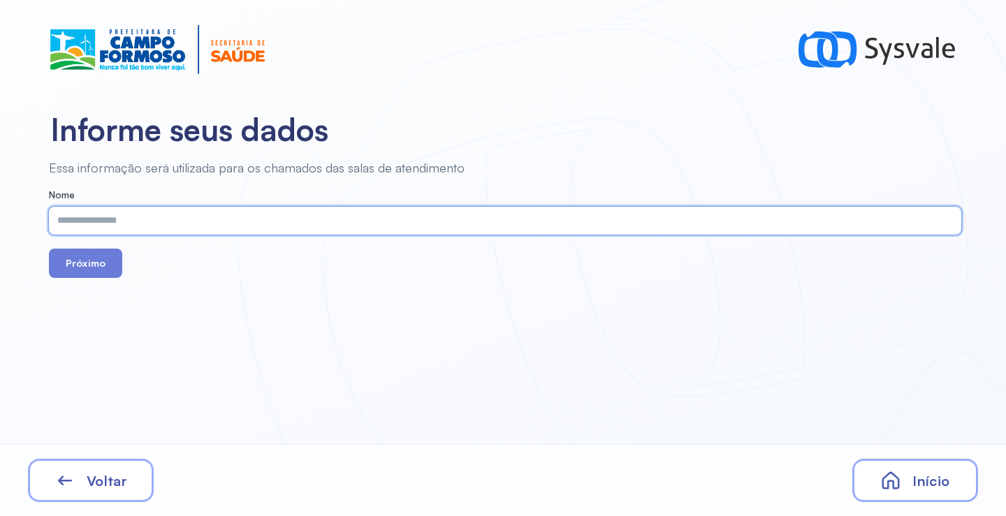
click at [365, 221] on input "text" at bounding box center [502, 221] width 907 height 28
paste input "**********"
type input "**********"
click at [100, 262] on button "Próximo" at bounding box center [85, 263] width 73 height 29
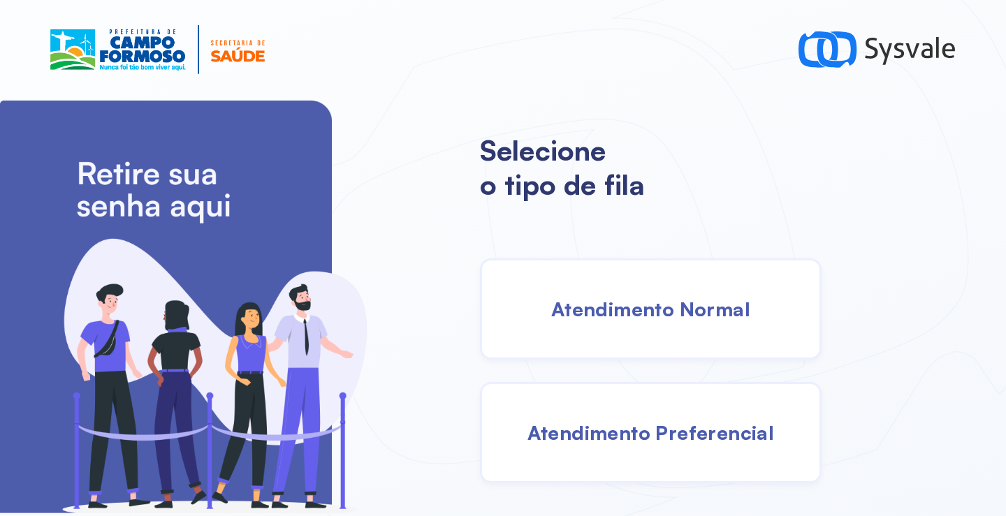
click at [609, 329] on div "Atendimento Normal" at bounding box center [651, 309] width 342 height 101
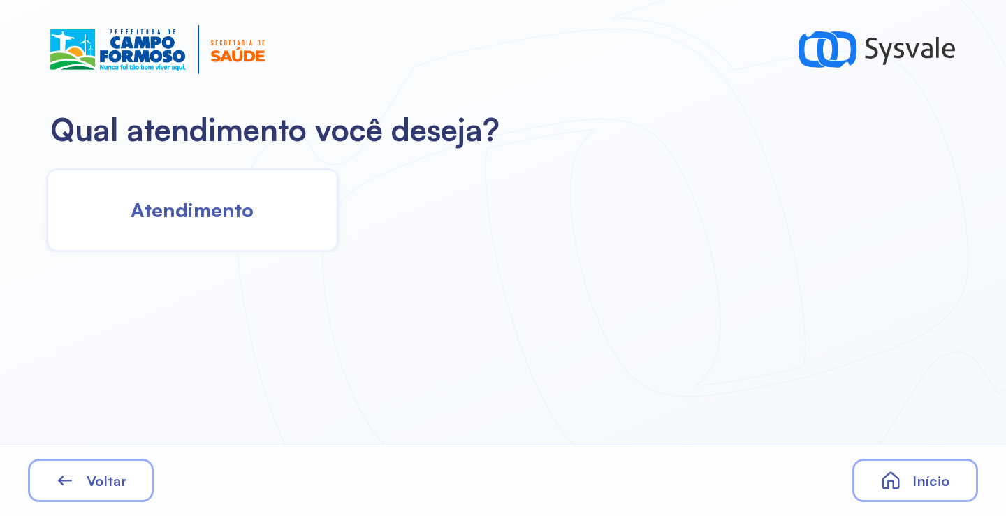
click at [161, 219] on span "Atendimento" at bounding box center [192, 210] width 123 height 24
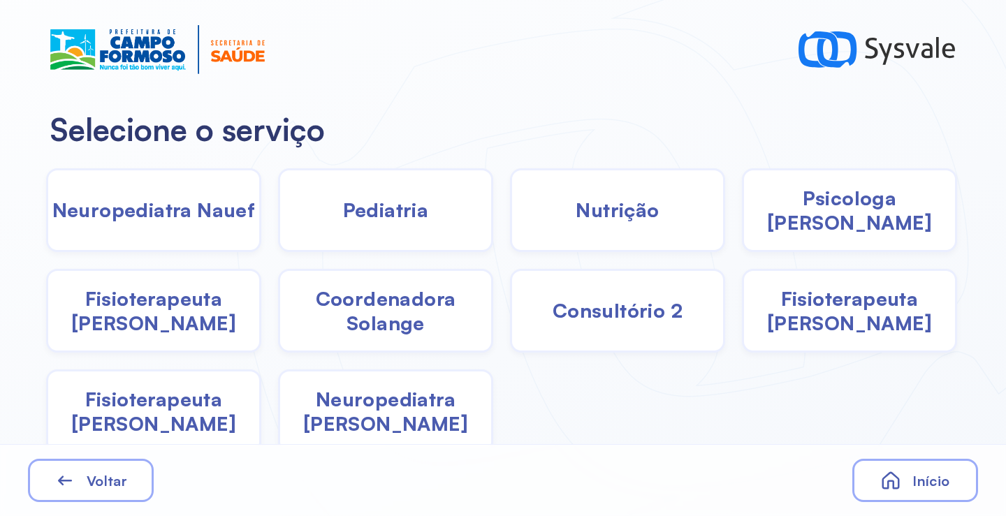
click at [539, 204] on div "Nutrição" at bounding box center [617, 210] width 215 height 84
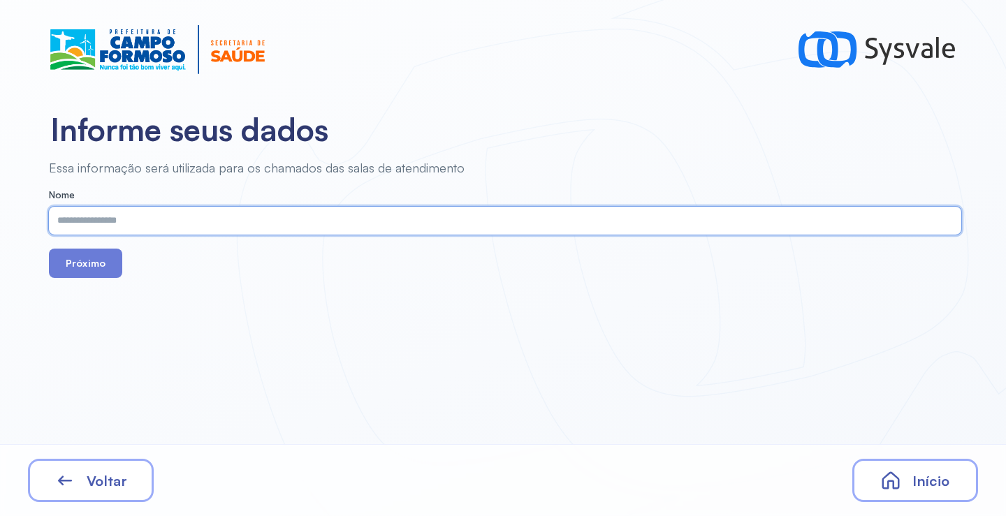
click at [296, 230] on input "text" at bounding box center [502, 221] width 907 height 28
paste input "**********"
type input "**********"
click at [92, 268] on button "Próximo" at bounding box center [85, 263] width 73 height 29
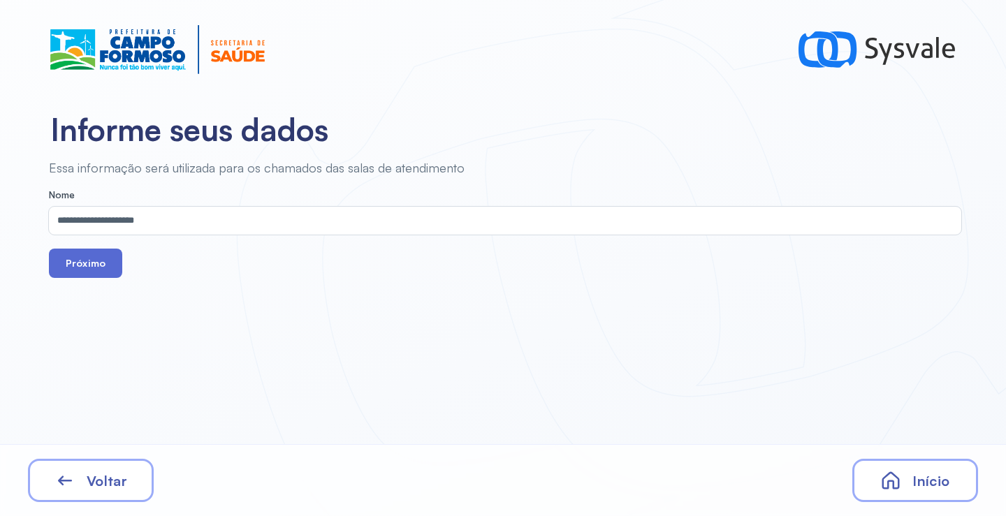
click at [92, 265] on button "Próximo" at bounding box center [85, 263] width 73 height 29
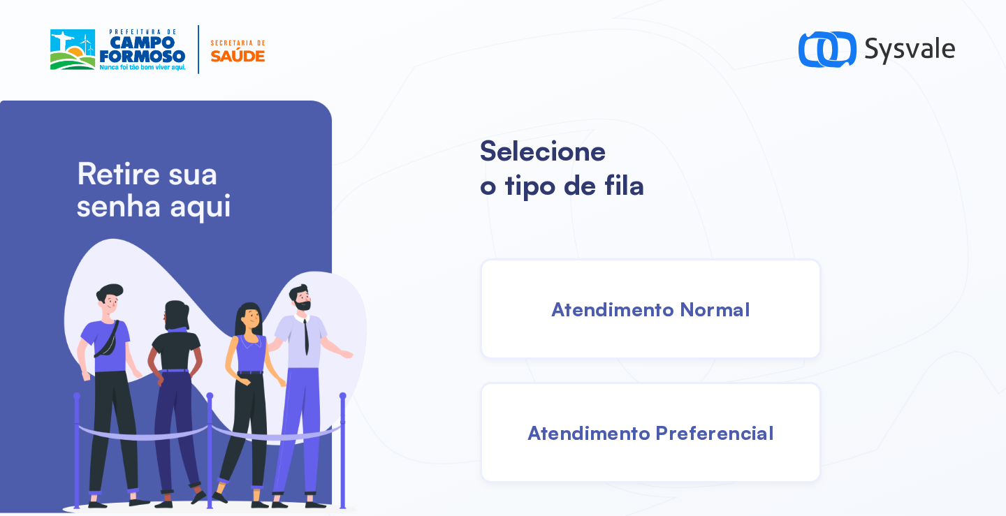
click at [579, 322] on div "Atendimento Normal" at bounding box center [651, 309] width 342 height 101
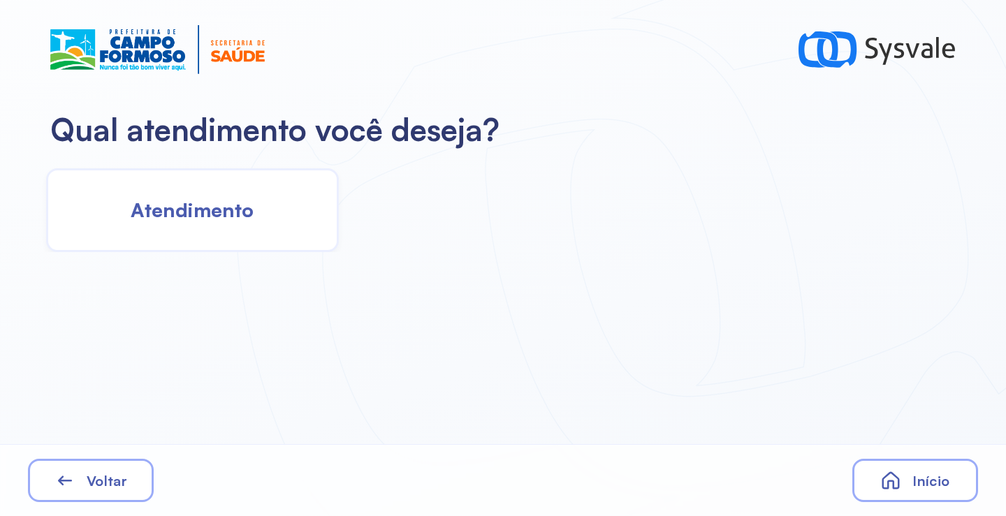
click at [235, 219] on span "Atendimento" at bounding box center [192, 210] width 123 height 24
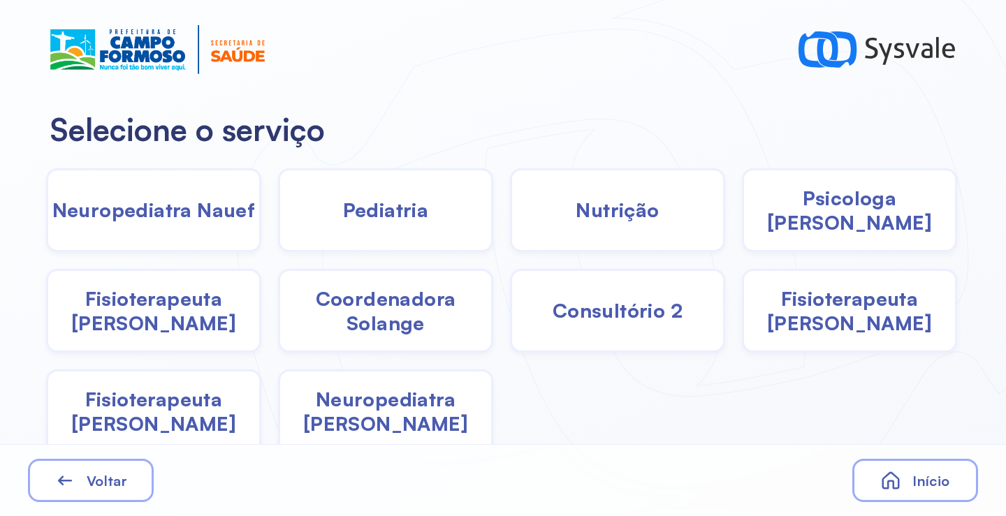
click at [633, 210] on span "Nutrição" at bounding box center [617, 210] width 83 height 24
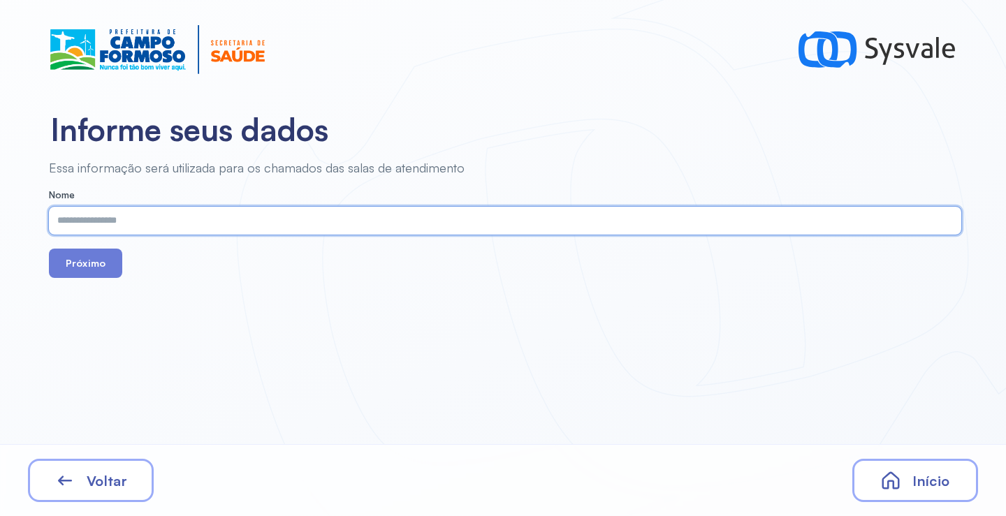
click at [344, 222] on input "text" at bounding box center [502, 221] width 907 height 28
paste input "**********"
type input "**********"
click at [95, 261] on button "Próximo" at bounding box center [85, 263] width 73 height 29
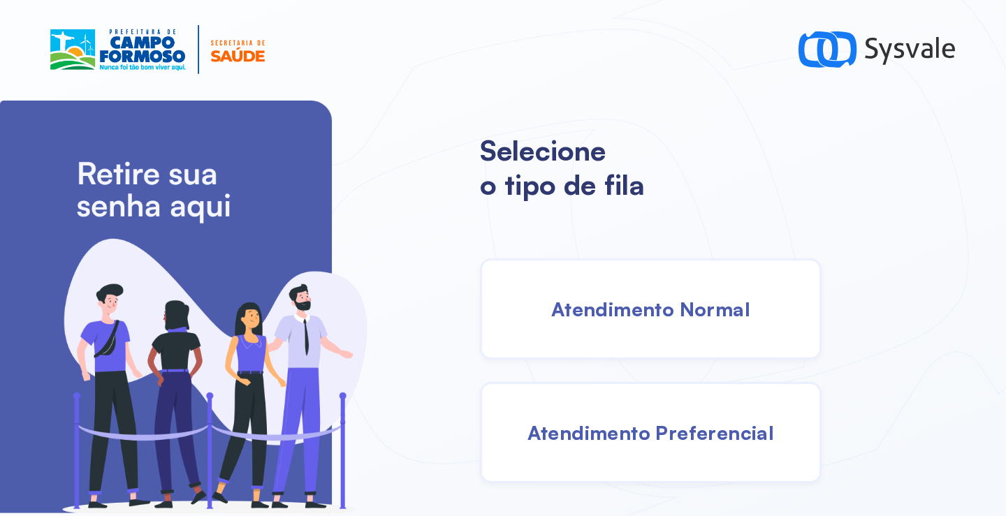
click at [638, 320] on span "Atendimento Normal" at bounding box center [650, 309] width 199 height 24
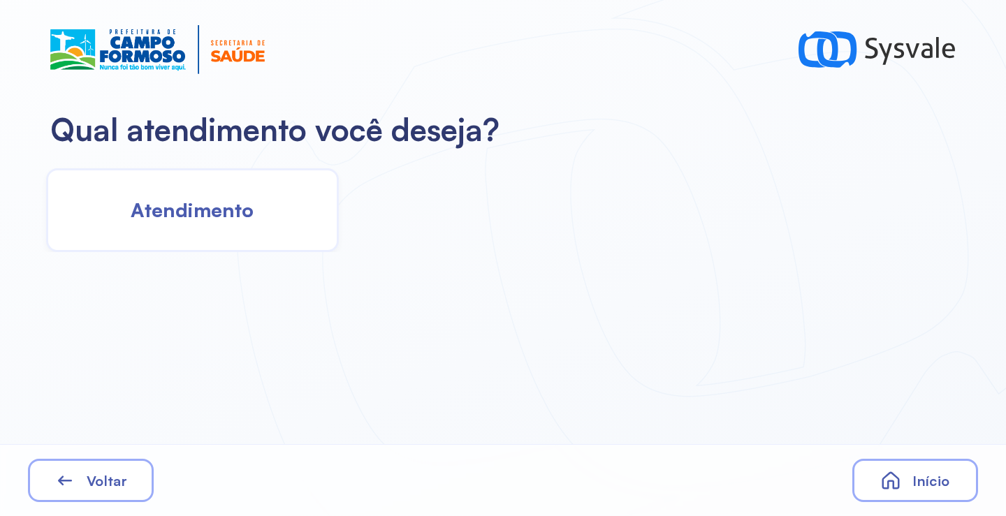
click at [168, 216] on span "Atendimento" at bounding box center [192, 210] width 123 height 24
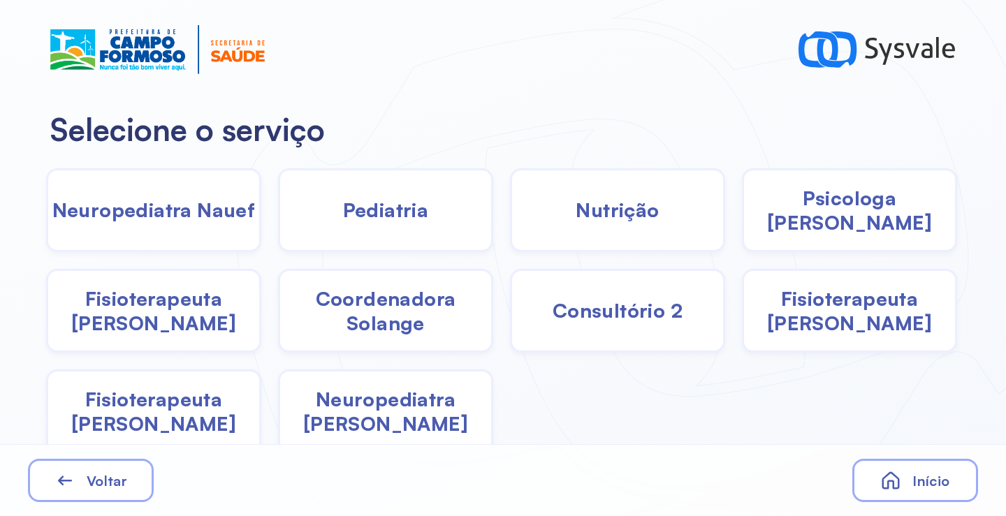
click at [810, 219] on span "Psicologa [PERSON_NAME]" at bounding box center [849, 210] width 211 height 49
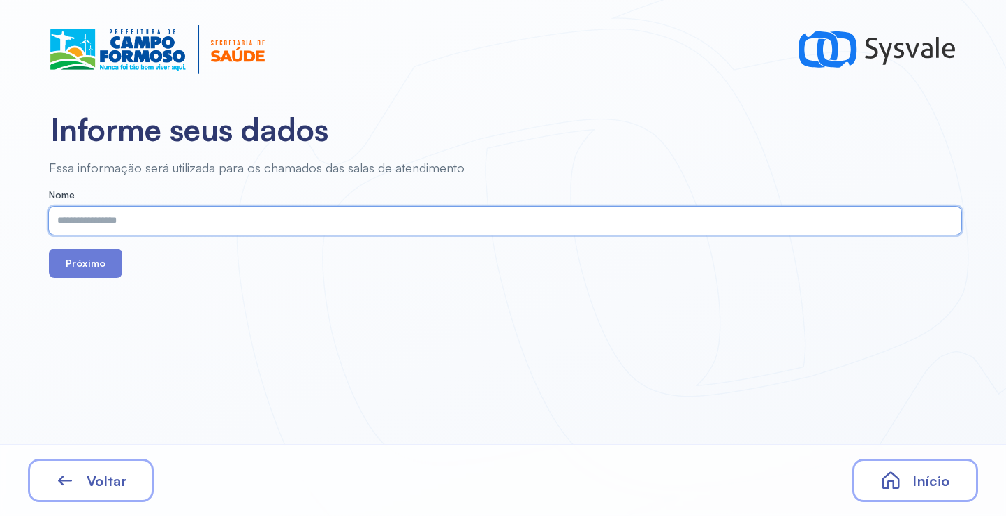
click at [212, 218] on input "text" at bounding box center [502, 221] width 907 height 28
type input "*"
type input "**********"
click at [87, 264] on button "Próximo" at bounding box center [85, 263] width 73 height 29
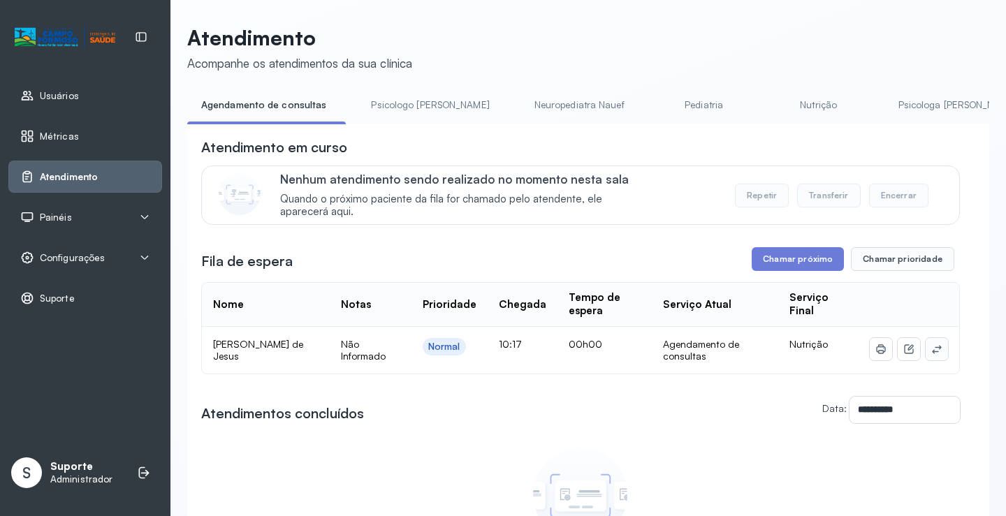
click at [932, 352] on icon at bounding box center [937, 349] width 11 height 11
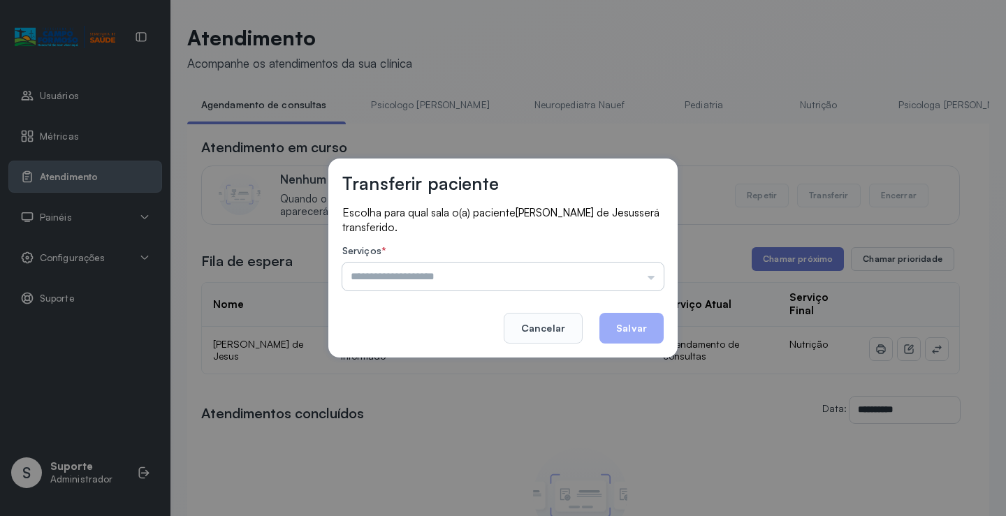
click at [464, 277] on input "text" at bounding box center [502, 277] width 321 height 28
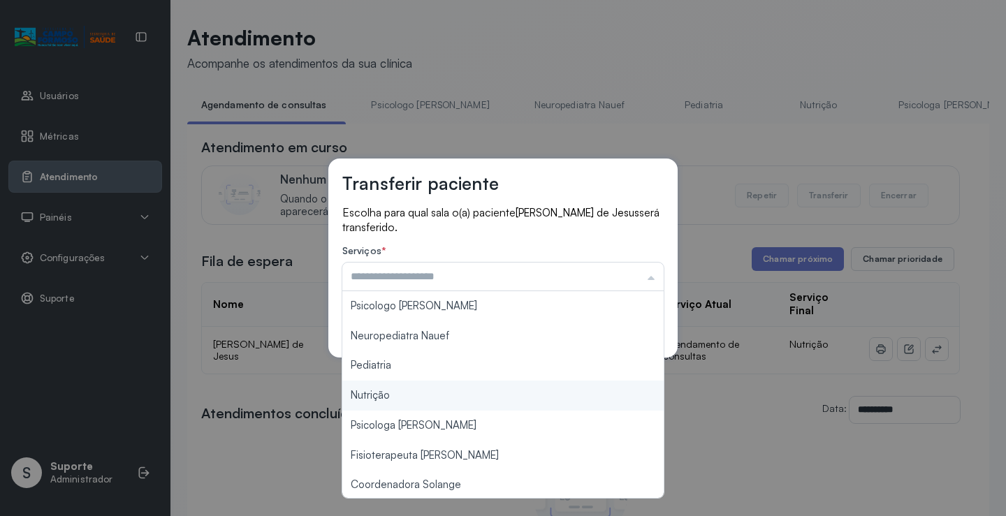
type input "********"
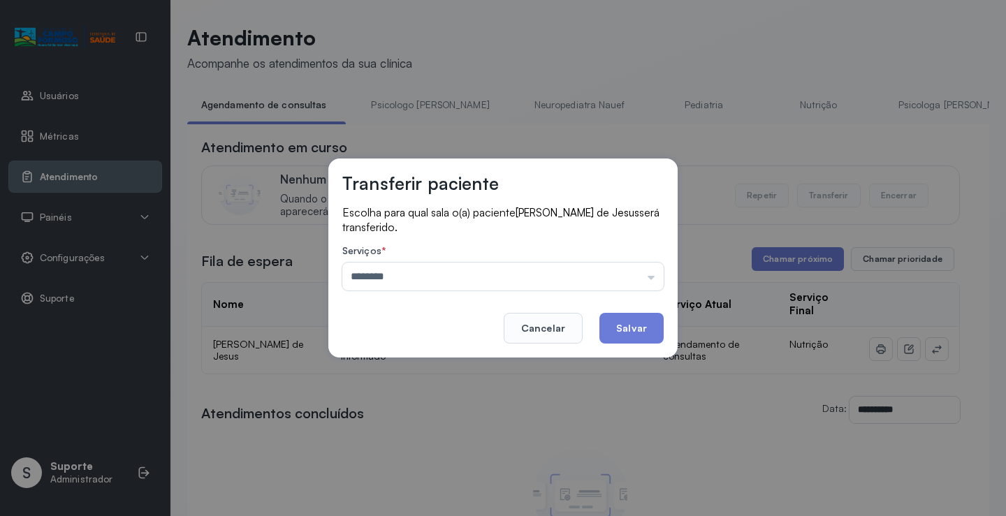
drag, startPoint x: 410, startPoint y: 397, endPoint x: 458, endPoint y: 374, distance: 52.8
click at [410, 396] on div "Transferir paciente Escolha para qual sala o(a) paciente Levy Araujo de Jesus s…" at bounding box center [503, 258] width 1006 height 516
click at [635, 324] on button "Salvar" at bounding box center [632, 328] width 64 height 31
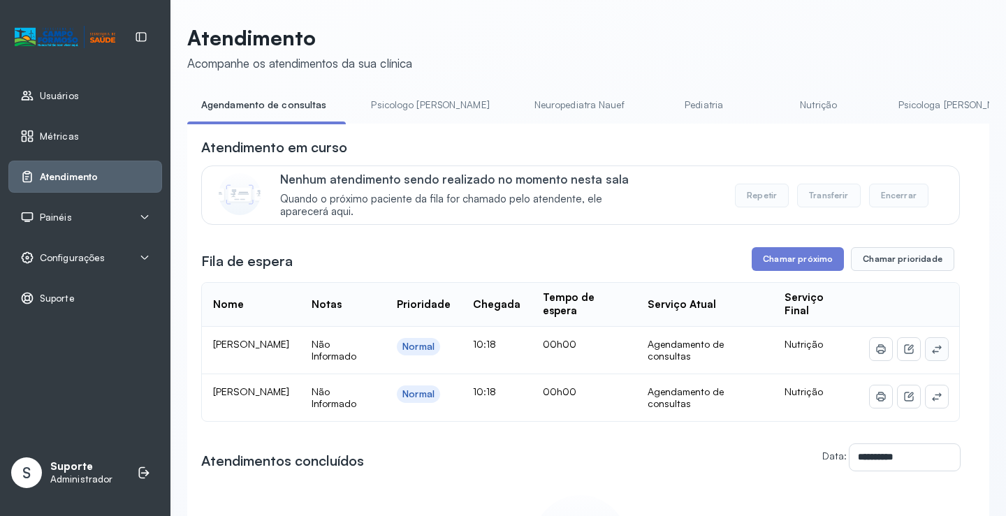
click at [932, 353] on icon at bounding box center [937, 349] width 11 height 11
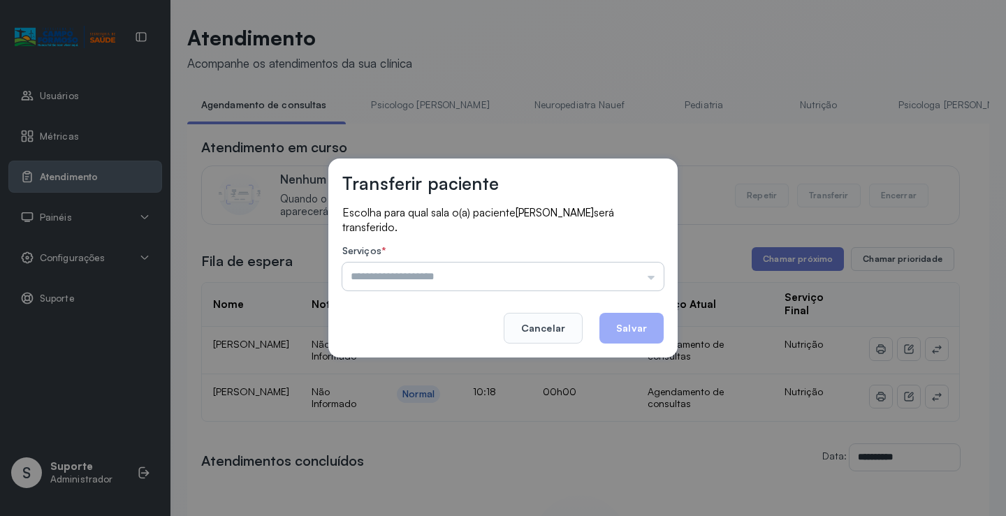
click at [491, 277] on input "text" at bounding box center [502, 277] width 321 height 28
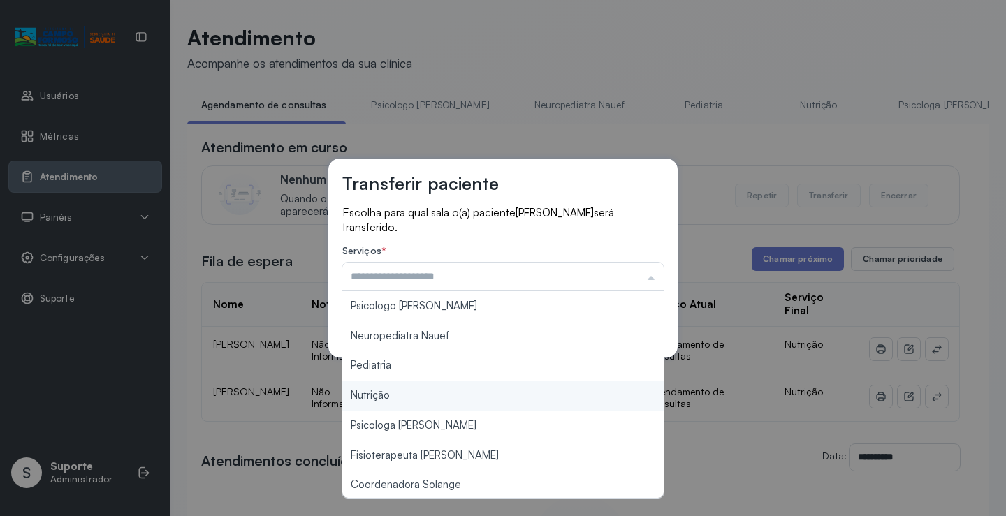
type input "********"
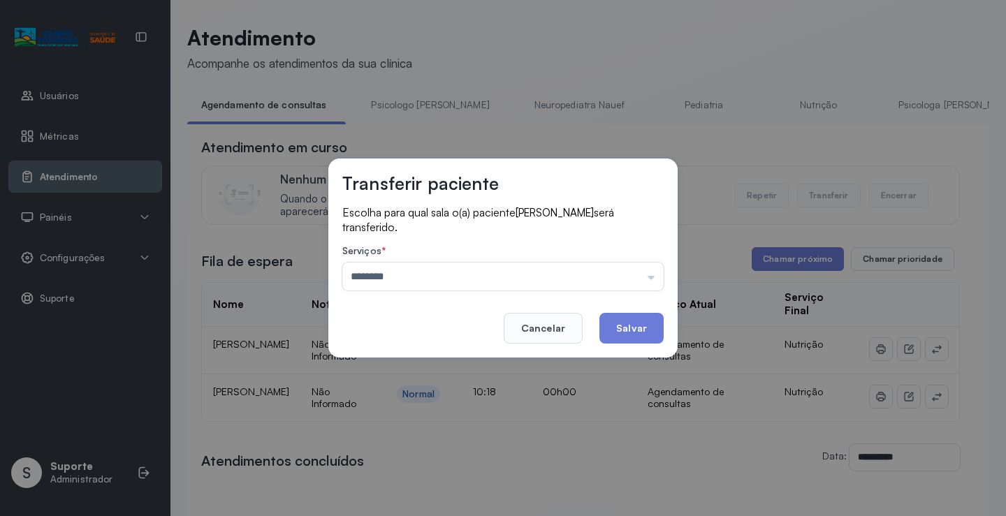
click at [398, 397] on div "Transferir paciente Escolha para qual sala o(a) paciente Matheus da Silva Souza…" at bounding box center [503, 258] width 1006 height 516
click at [634, 331] on button "Salvar" at bounding box center [632, 328] width 64 height 31
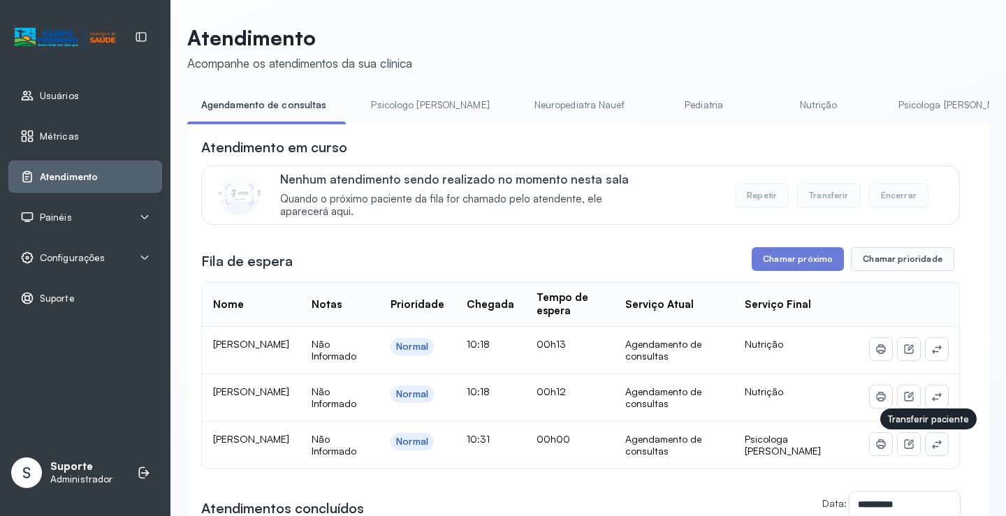
click at [932, 449] on icon at bounding box center [937, 444] width 11 height 11
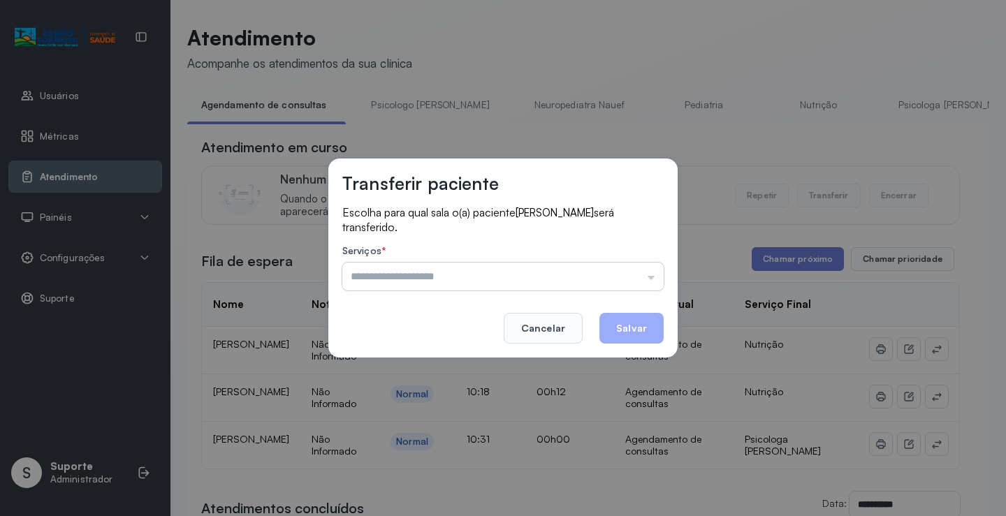
click at [400, 270] on input "text" at bounding box center [502, 277] width 321 height 28
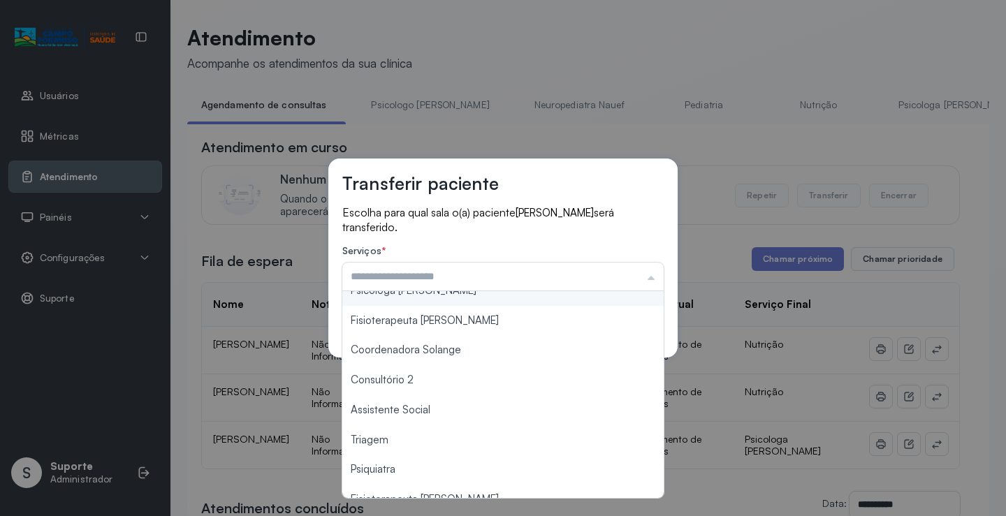
scroll to position [140, 0]
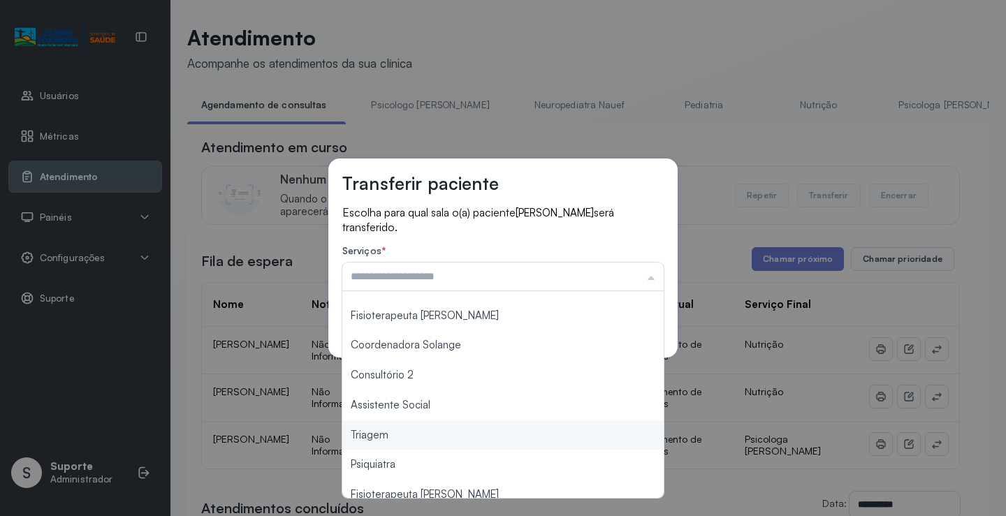
type input "*******"
click at [392, 424] on div "Transferir paciente Escolha para qual sala o(a) paciente [PERSON_NAME] será tra…" at bounding box center [503, 258] width 1006 height 516
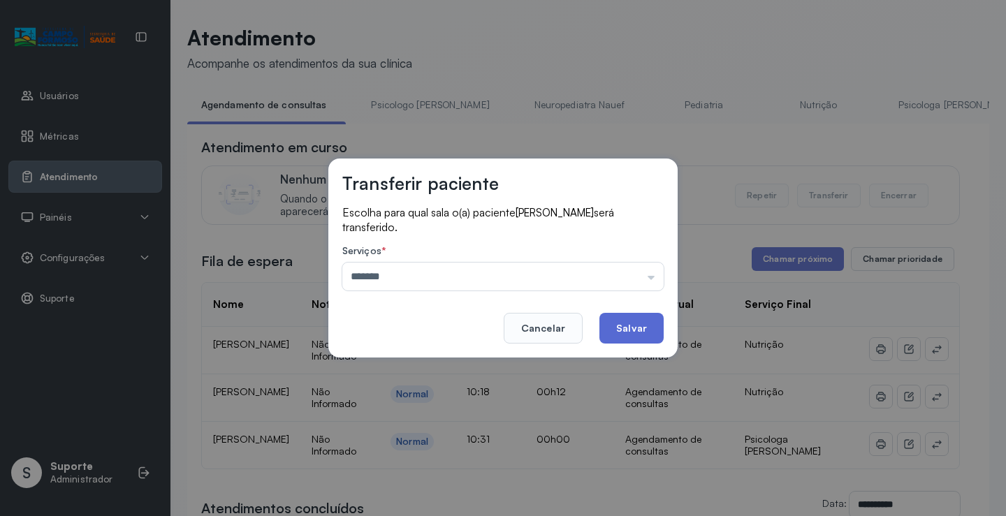
click at [631, 313] on button "Salvar" at bounding box center [632, 328] width 64 height 31
